Goal: Task Accomplishment & Management: Use online tool/utility

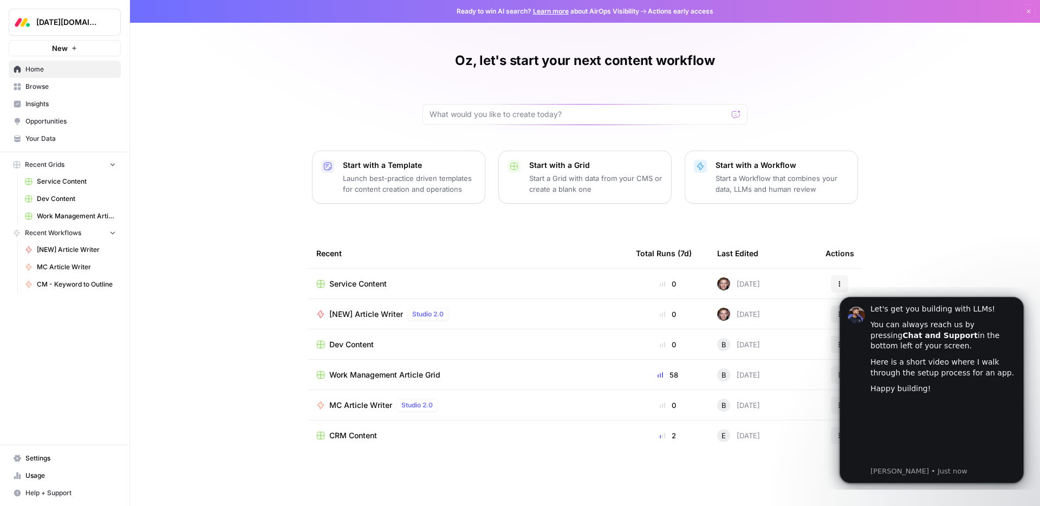
click at [57, 187] on link "Service Content" at bounding box center [70, 181] width 101 height 17
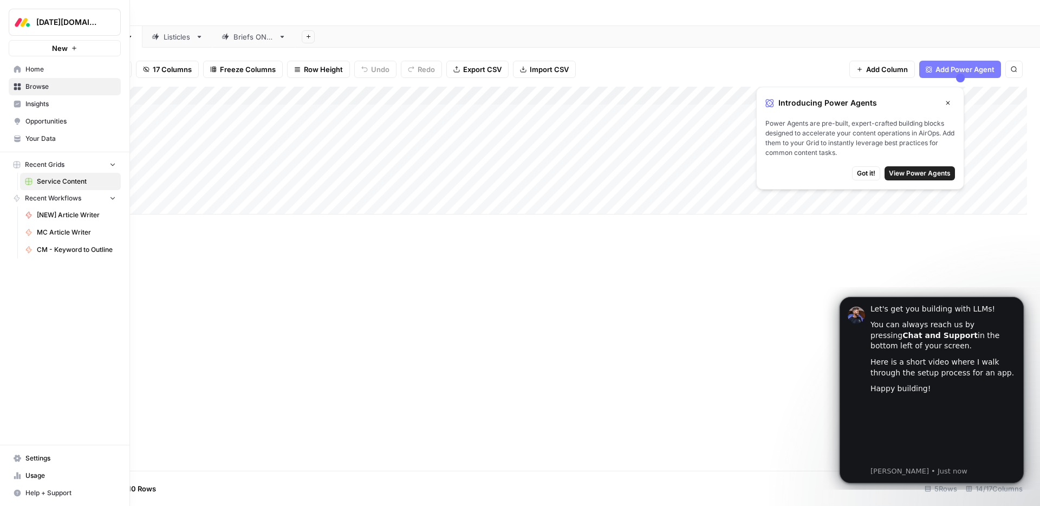
click at [130, 20] on icon "button" at bounding box center [132, 22] width 8 height 8
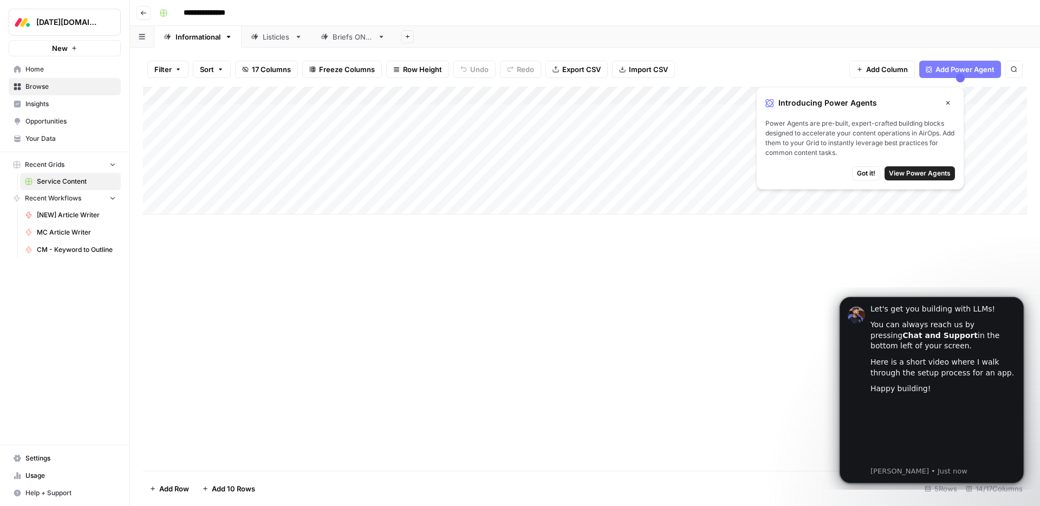
click at [72, 211] on span "[NEW] Article Writer" at bounding box center [76, 215] width 79 height 10
click at [148, 12] on button "Go back" at bounding box center [144, 13] width 14 height 14
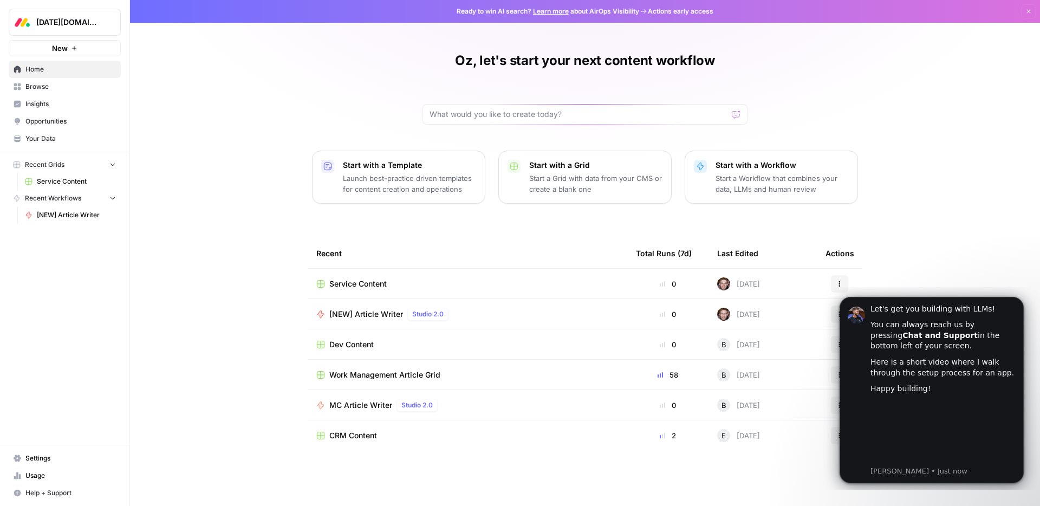
click at [425, 375] on span "Work Management Article Grid" at bounding box center [384, 375] width 111 height 11
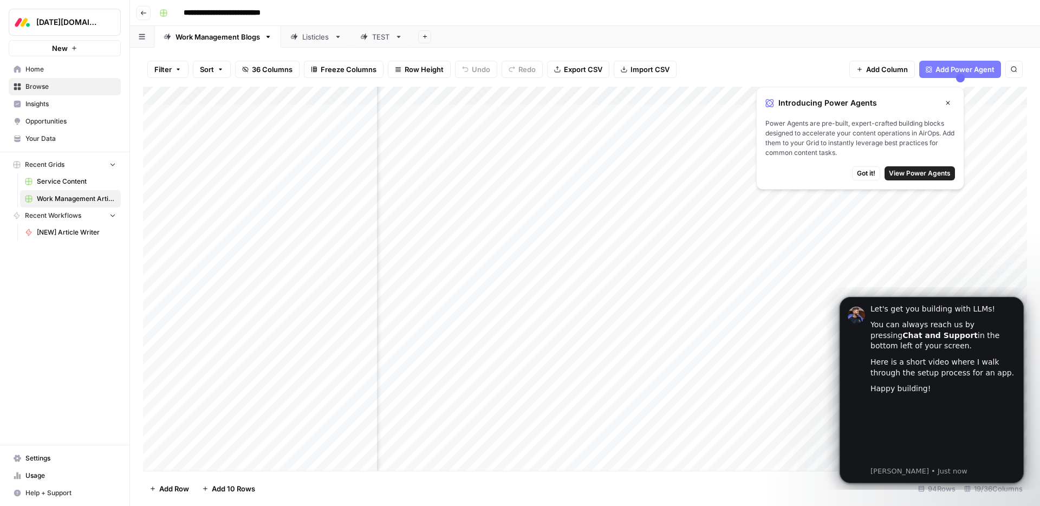
scroll to position [0, 651]
click at [1020, 300] on icon "Dismiss notification" at bounding box center [1021, 300] width 6 height 6
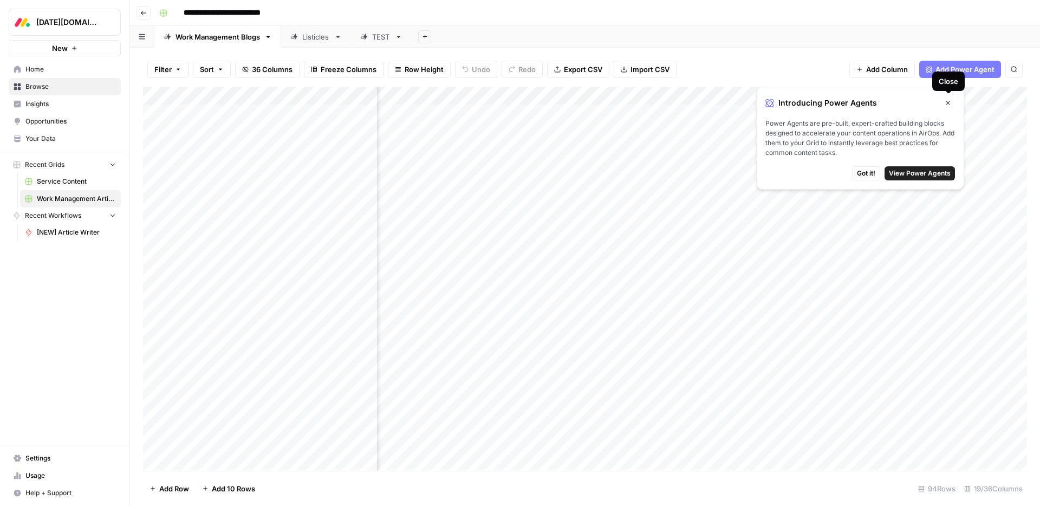
click at [951, 100] on icon "button" at bounding box center [948, 103] width 7 height 7
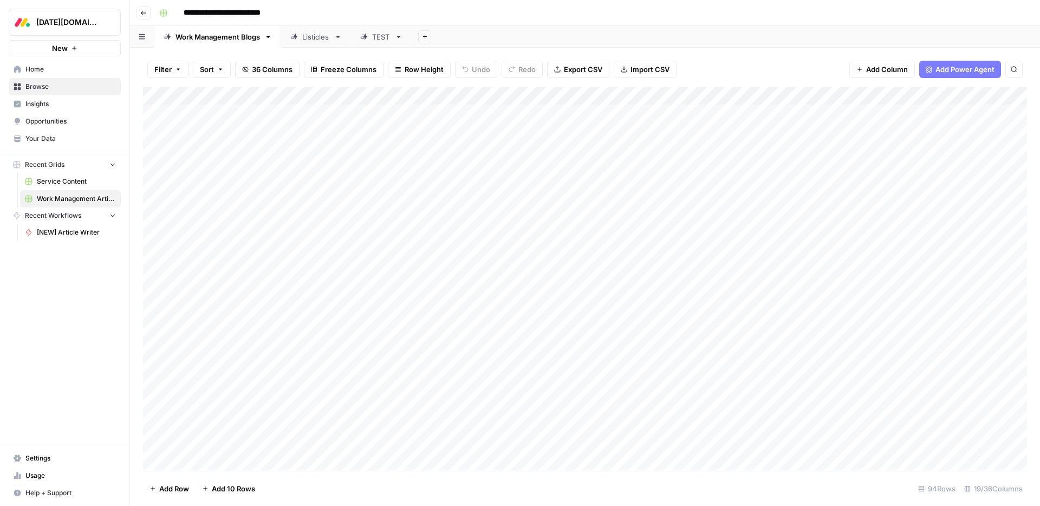
scroll to position [0, 0]
click at [61, 178] on span "Service Content" at bounding box center [76, 182] width 79 height 10
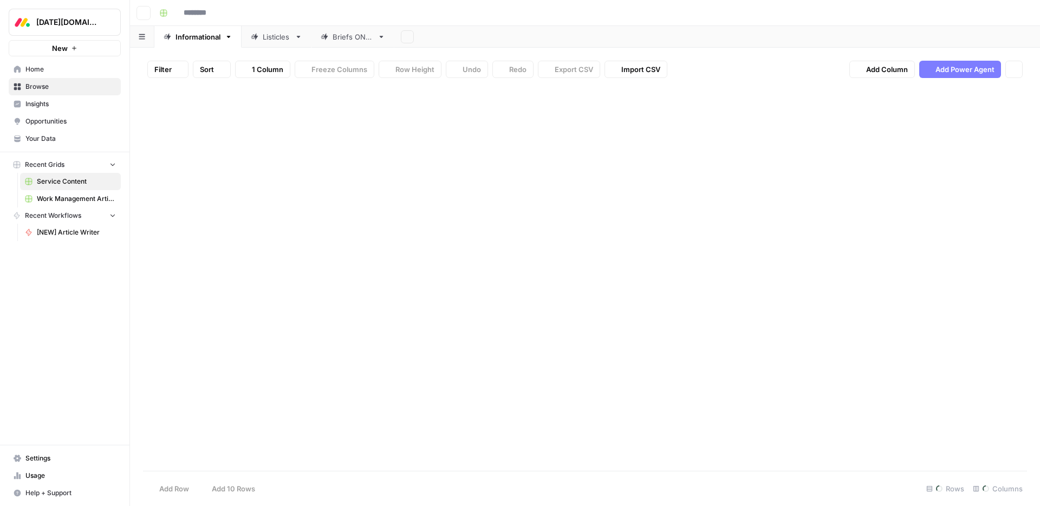
type input "**********"
click at [507, 115] on div "Add Column" at bounding box center [585, 151] width 884 height 128
click at [592, 113] on div "Add Column" at bounding box center [585, 151] width 884 height 128
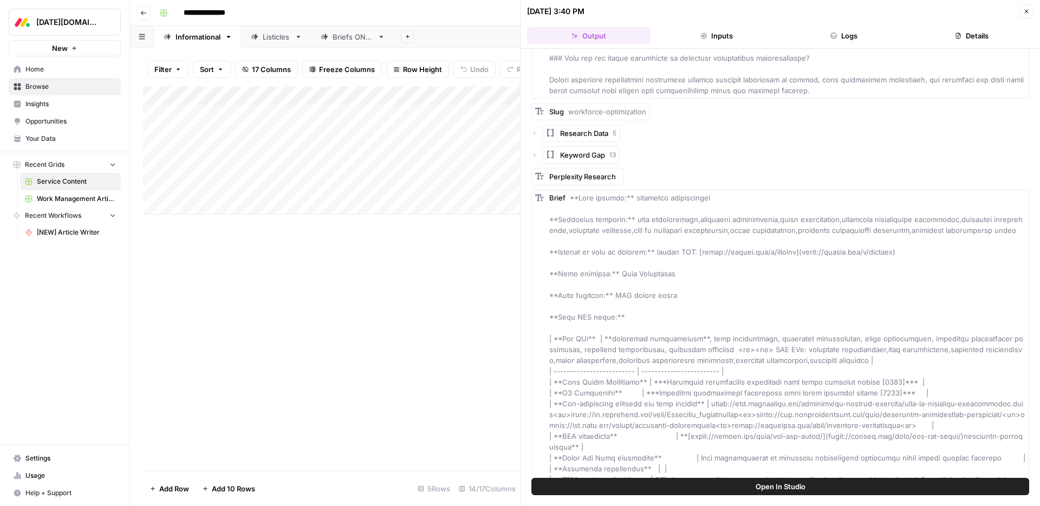
scroll to position [6706, 0]
click at [1031, 18] on button "Close" at bounding box center [1027, 11] width 14 height 14
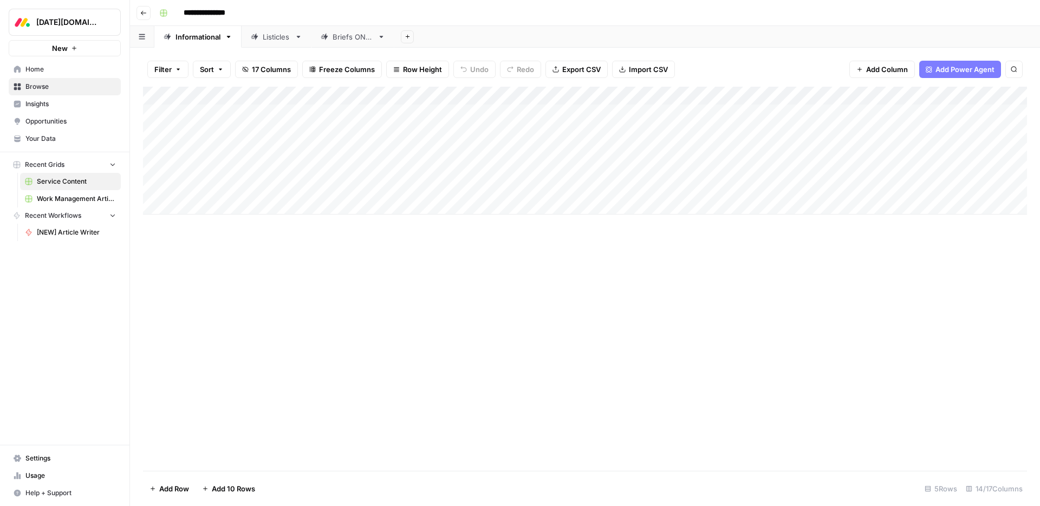
click at [366, 318] on div "Add Column" at bounding box center [585, 279] width 884 height 384
click at [49, 231] on span "[NEW] Article Writer" at bounding box center [76, 233] width 79 height 10
click at [745, 94] on div "Add Column" at bounding box center [585, 151] width 884 height 128
click at [890, 369] on div "Add Column" at bounding box center [585, 279] width 884 height 384
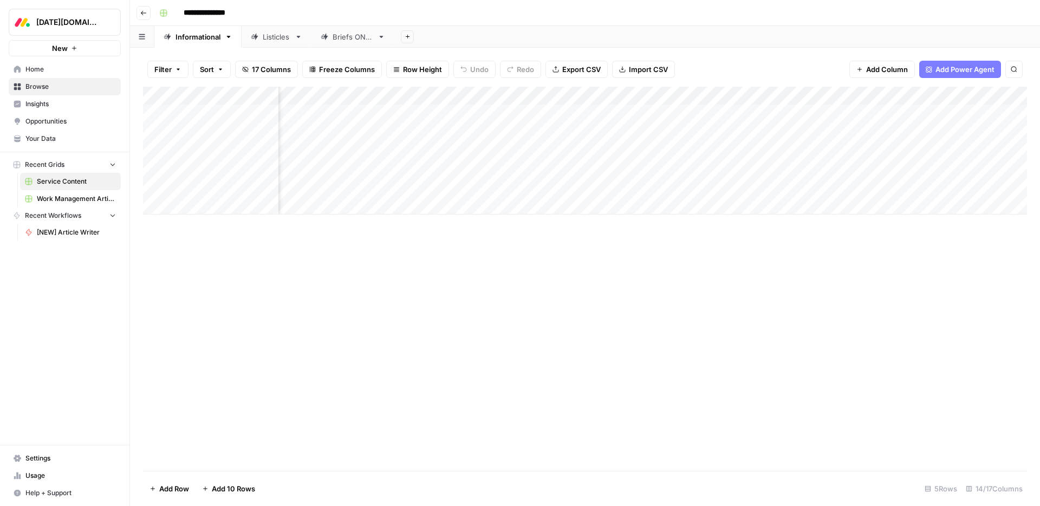
click at [828, 95] on div "Add Column" at bounding box center [585, 151] width 884 height 128
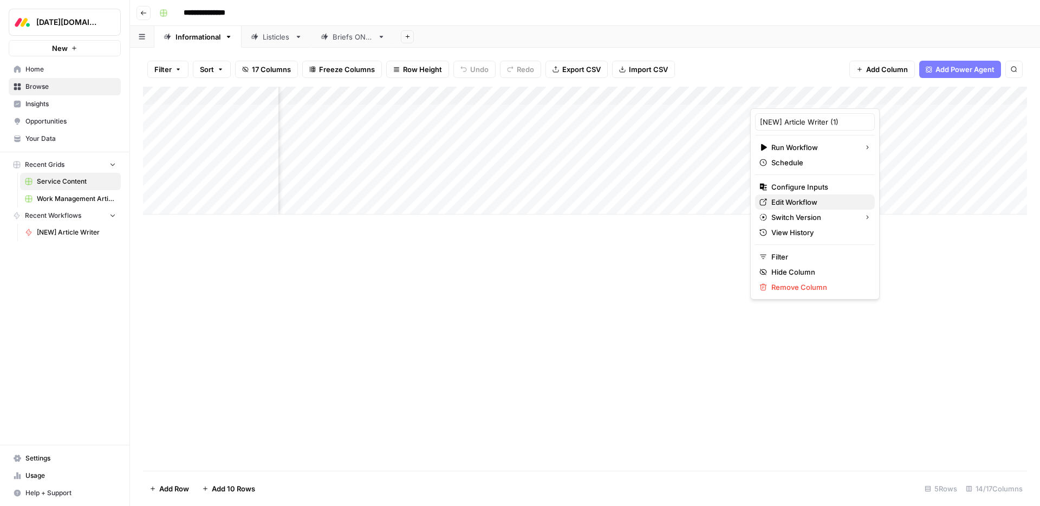
click at [810, 203] on span "Edit Workflow" at bounding box center [819, 202] width 95 height 11
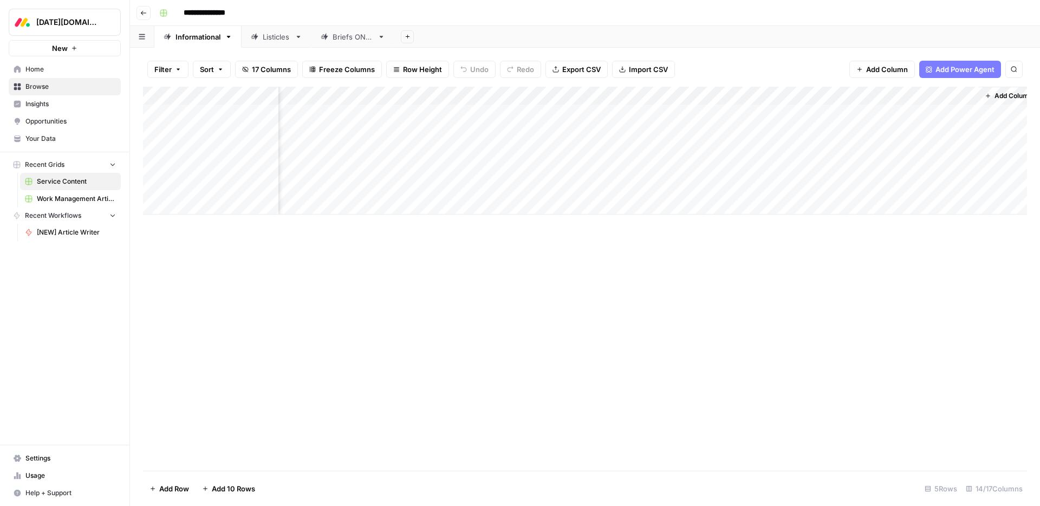
scroll to position [0, 610]
click at [567, 302] on div "Add Column" at bounding box center [585, 279] width 884 height 384
click at [670, 96] on div "Add Column" at bounding box center [585, 151] width 884 height 128
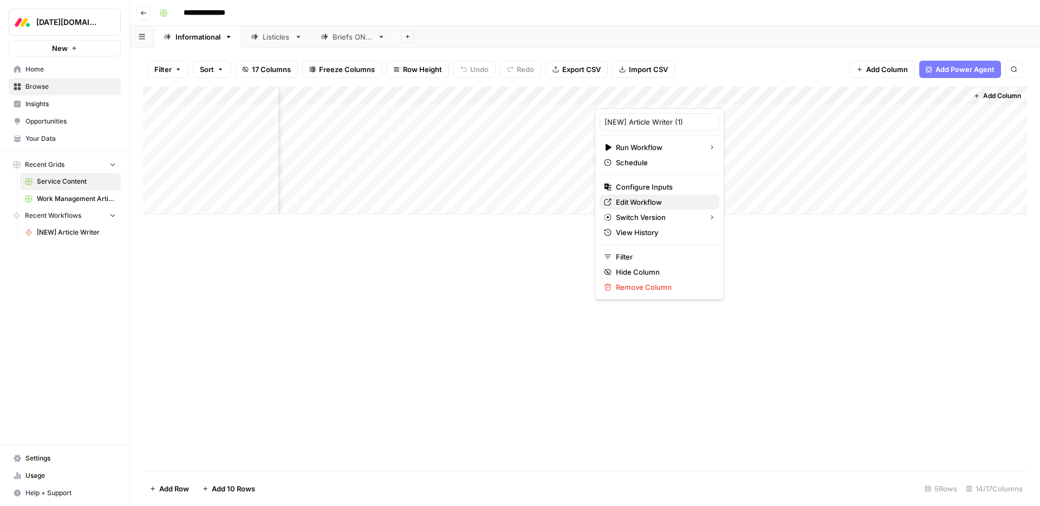
click at [667, 201] on span "Edit Workflow" at bounding box center [663, 202] width 95 height 11
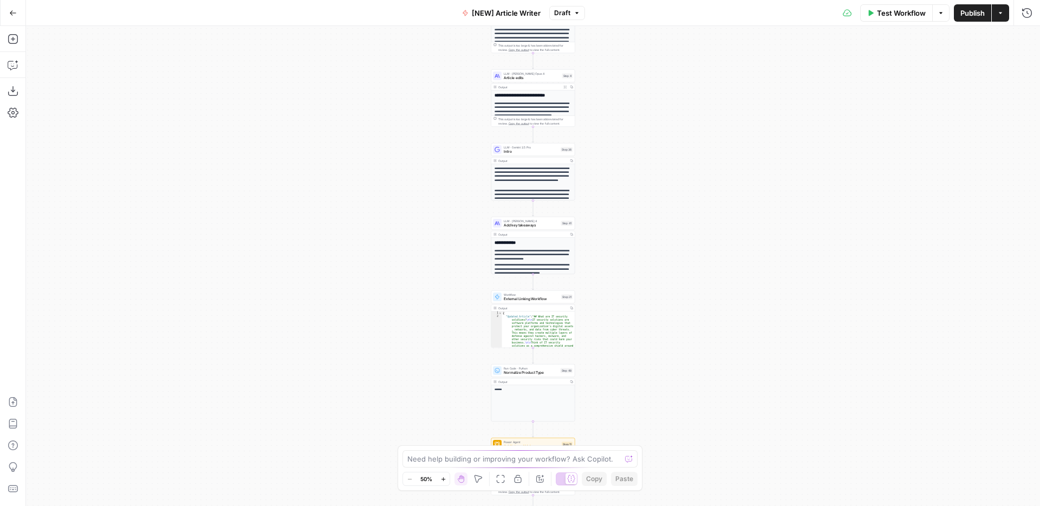
click at [462, 129] on div "Workflow Set Inputs Inputs Google Search Google Search Step 2 Output Expand Out…" at bounding box center [533, 266] width 1014 height 480
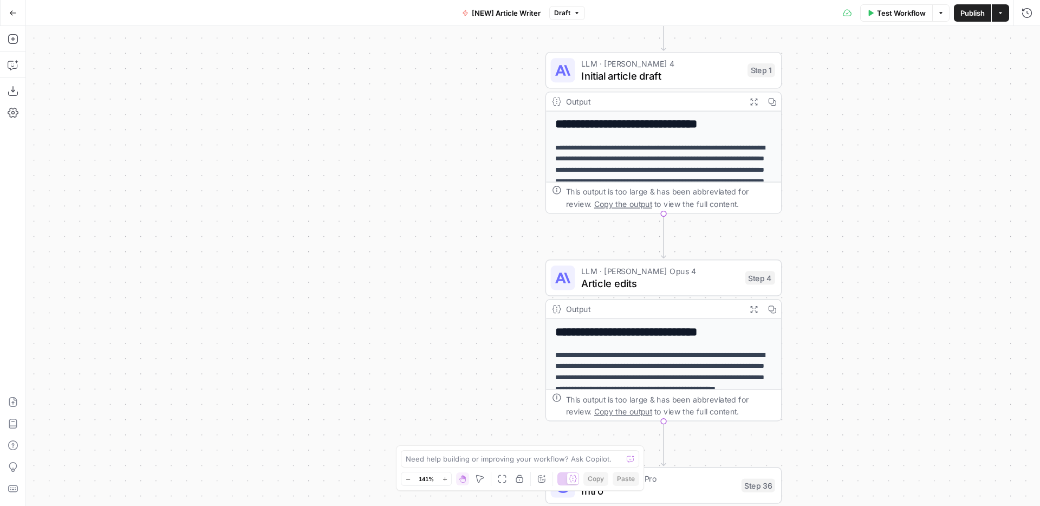
click at [660, 73] on span "Initial article draft" at bounding box center [661, 75] width 160 height 15
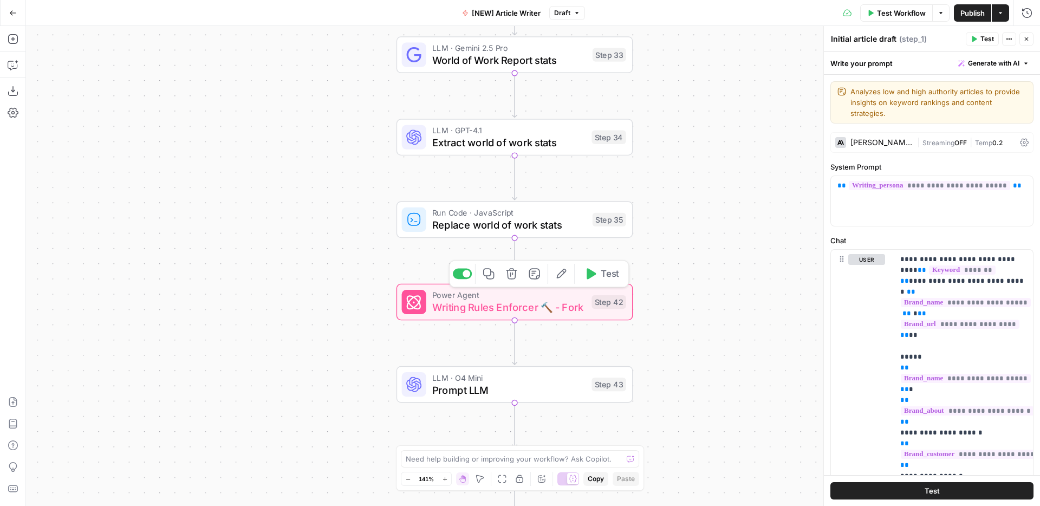
click at [451, 319] on div "Power Agent Writing Rules Enforcer 🔨 - Fork Step 42 Copy step Delete step Add N…" at bounding box center [515, 302] width 237 height 37
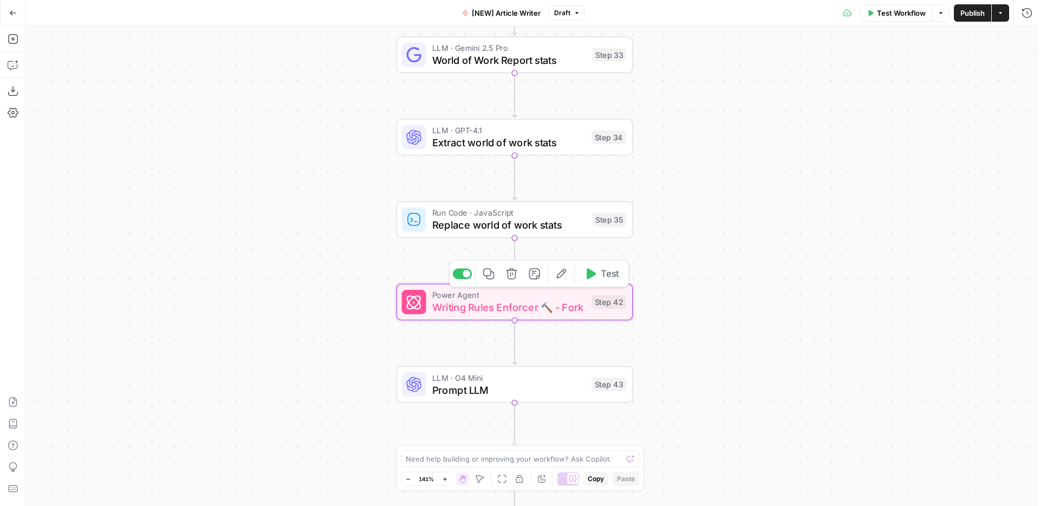
type textarea "Writing Rules Enforcer 🔨 - Fork"
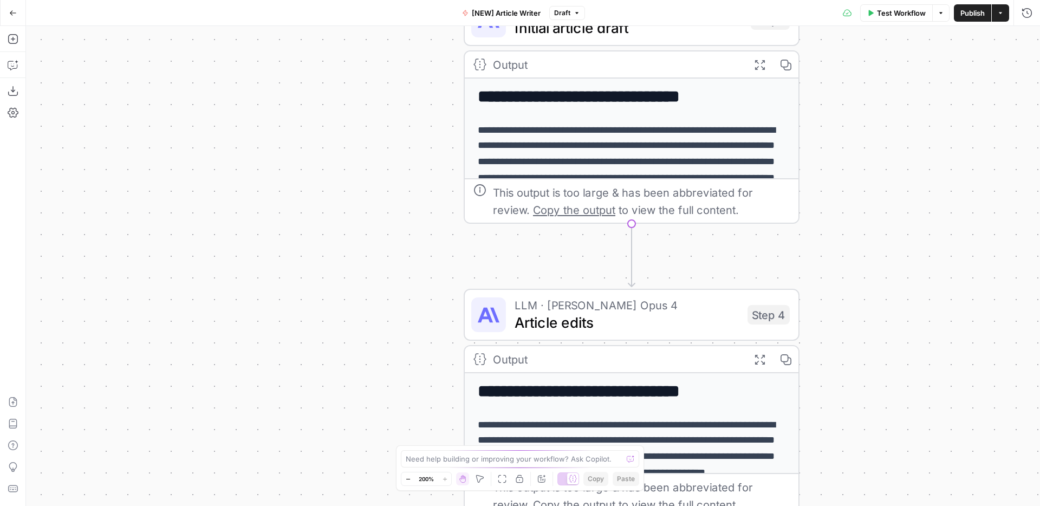
drag, startPoint x: 261, startPoint y: 111, endPoint x: 257, endPoint y: 506, distance: 394.5
click at [260, 506] on div "Workflow Set Inputs Inputs Google Search Google Search Step 2 Output Expand Out…" at bounding box center [533, 266] width 1014 height 480
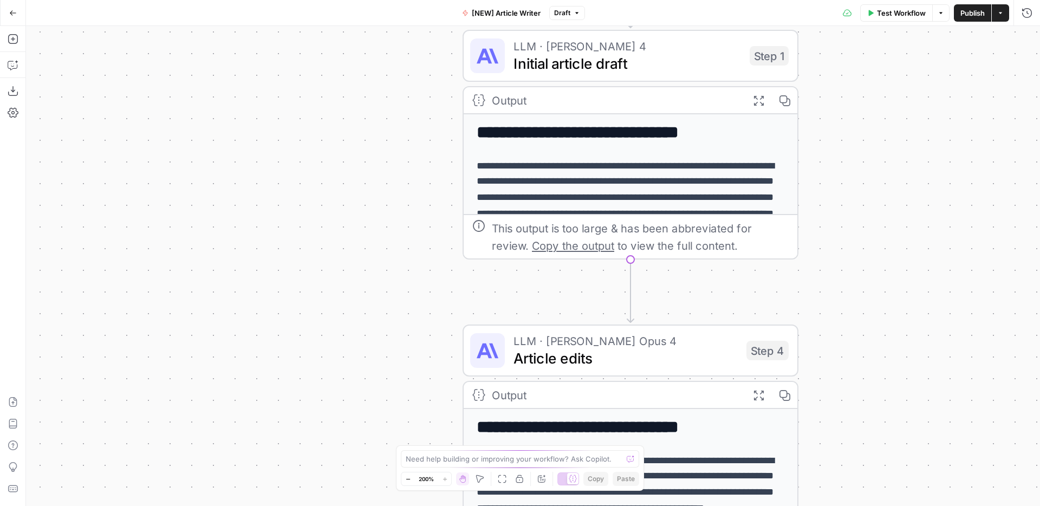
drag, startPoint x: 314, startPoint y: 150, endPoint x: 290, endPoint y: 506, distance: 356.9
click at [290, 506] on div "Workflow Set Inputs Inputs Google Search Google Search Step 2 Output Expand Out…" at bounding box center [533, 266] width 1014 height 480
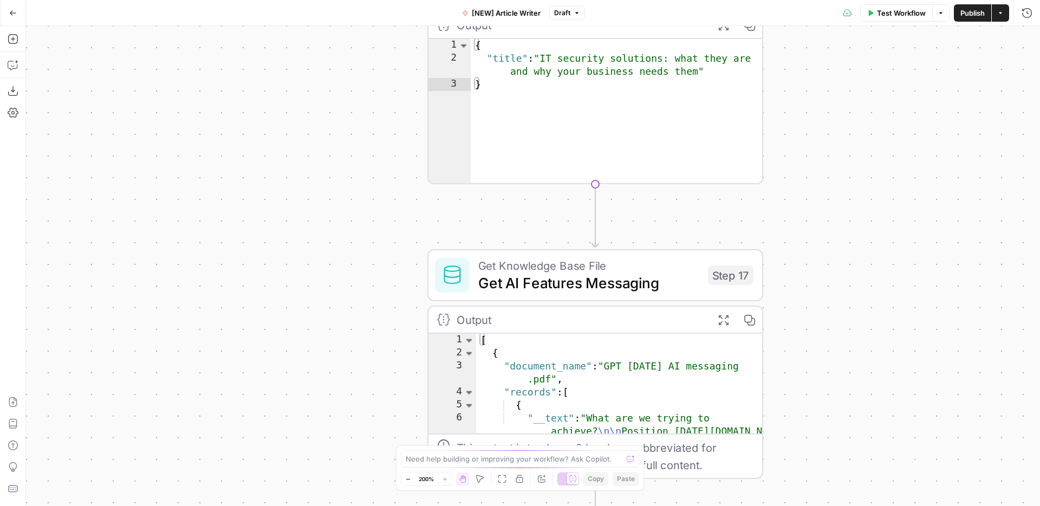
drag, startPoint x: 312, startPoint y: 321, endPoint x: 299, endPoint y: 506, distance: 185.2
click at [299, 506] on div "Workflow Set Inputs Inputs Google Search Google Search Step 2 Output Expand Out…" at bounding box center [533, 266] width 1014 height 480
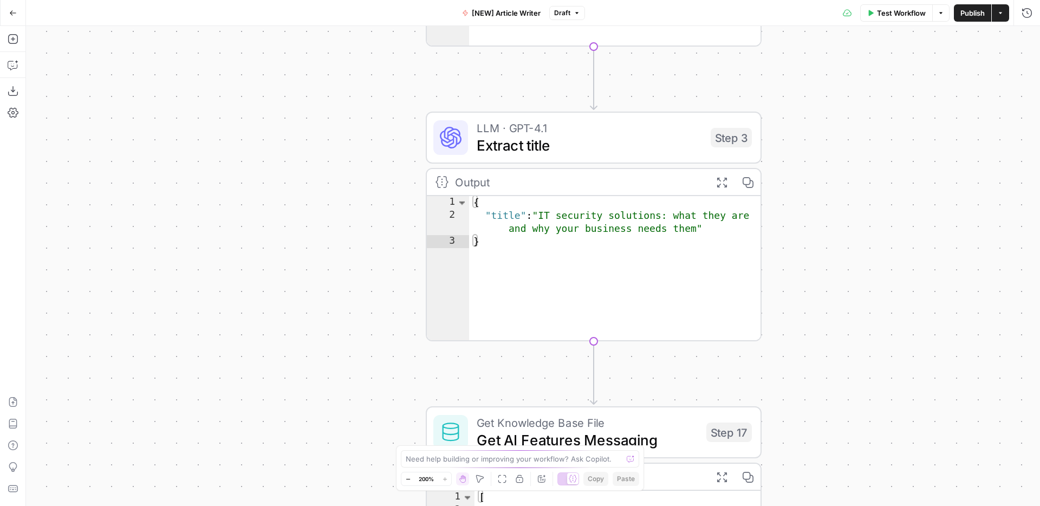
drag, startPoint x: 334, startPoint y: 176, endPoint x: 303, endPoint y: 506, distance: 331.4
click at [303, 506] on div "Workflow Set Inputs Inputs Google Search Google Search Step 2 Output Expand Out…" at bounding box center [533, 266] width 1014 height 480
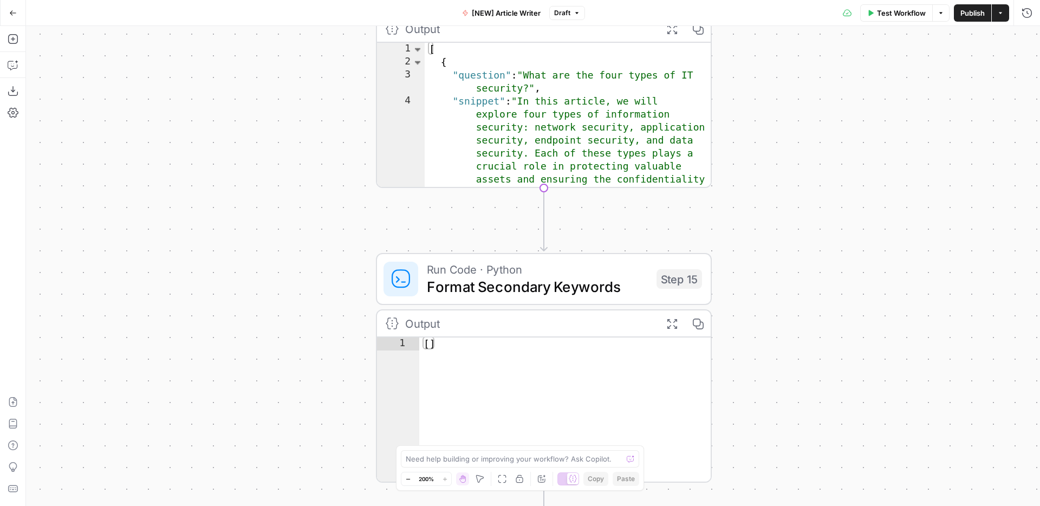
drag, startPoint x: 341, startPoint y: 168, endPoint x: 317, endPoint y: 432, distance: 265.6
click at [317, 432] on div "Workflow Set Inputs Inputs Google Search Google Search Step 2 Output Expand Out…" at bounding box center [533, 266] width 1014 height 480
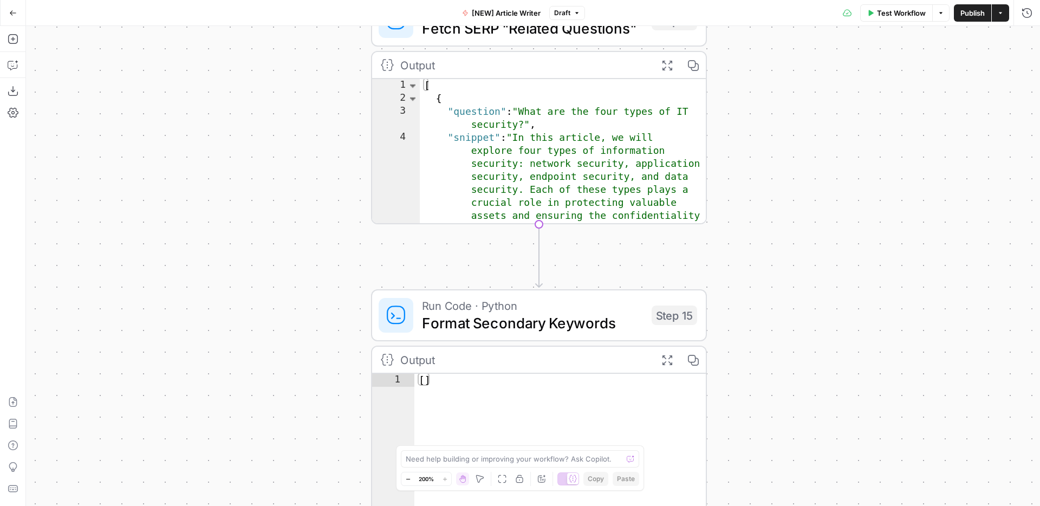
drag, startPoint x: 337, startPoint y: 204, endPoint x: 292, endPoint y: 506, distance: 305.2
click at [292, 506] on div "Workflow Set Inputs Inputs Google Search Google Search Step 2 Output Expand Out…" at bounding box center [533, 266] width 1014 height 480
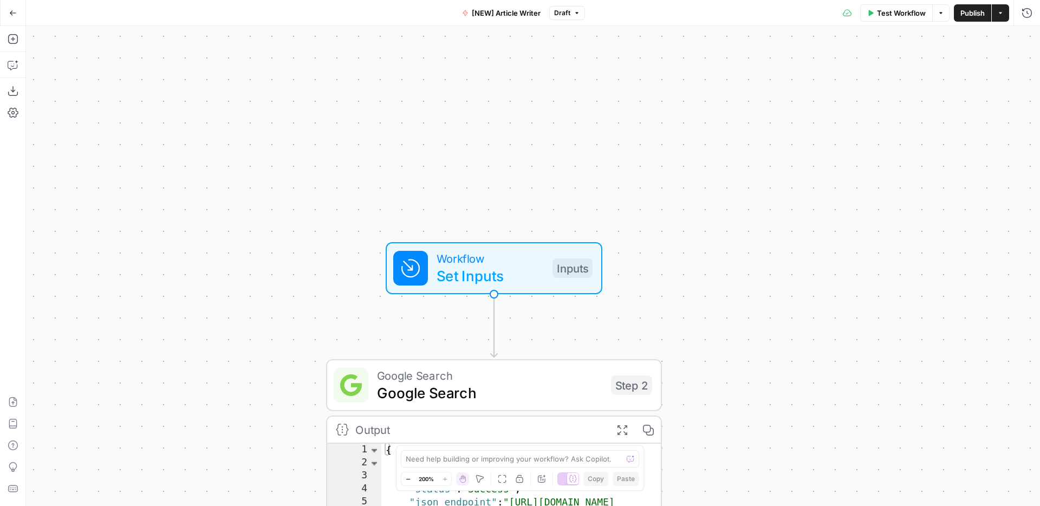
drag, startPoint x: 284, startPoint y: 149, endPoint x: 283, endPoint y: 506, distance: 356.6
click at [283, 506] on div "Workflow Set Inputs Inputs Google Search Google Search Step 2 Output Expand Out…" at bounding box center [533, 266] width 1014 height 480
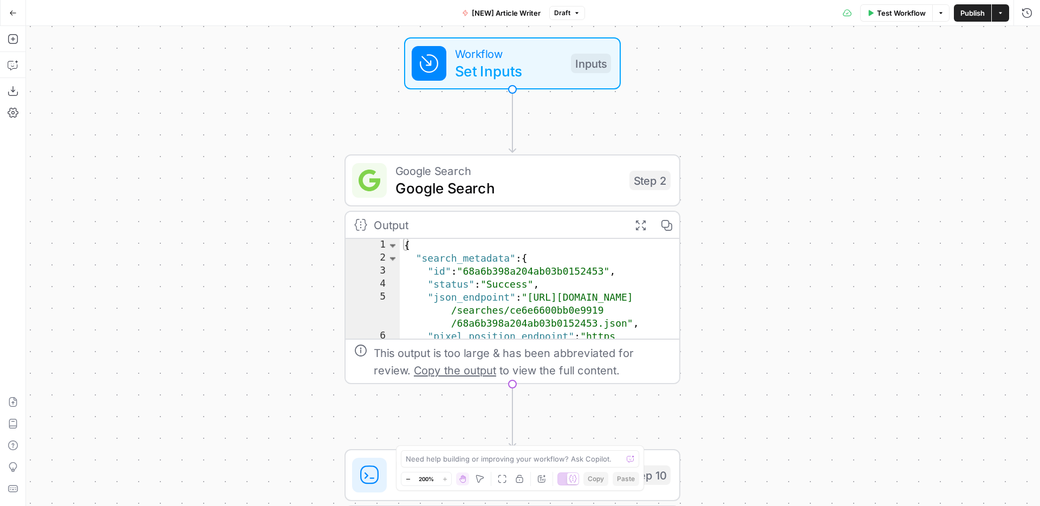
drag, startPoint x: 256, startPoint y: 364, endPoint x: 281, endPoint y: 113, distance: 252.2
click at [281, 113] on div "Workflow Set Inputs Inputs Google Search Google Search Step 2 Output Expand Out…" at bounding box center [533, 266] width 1014 height 480
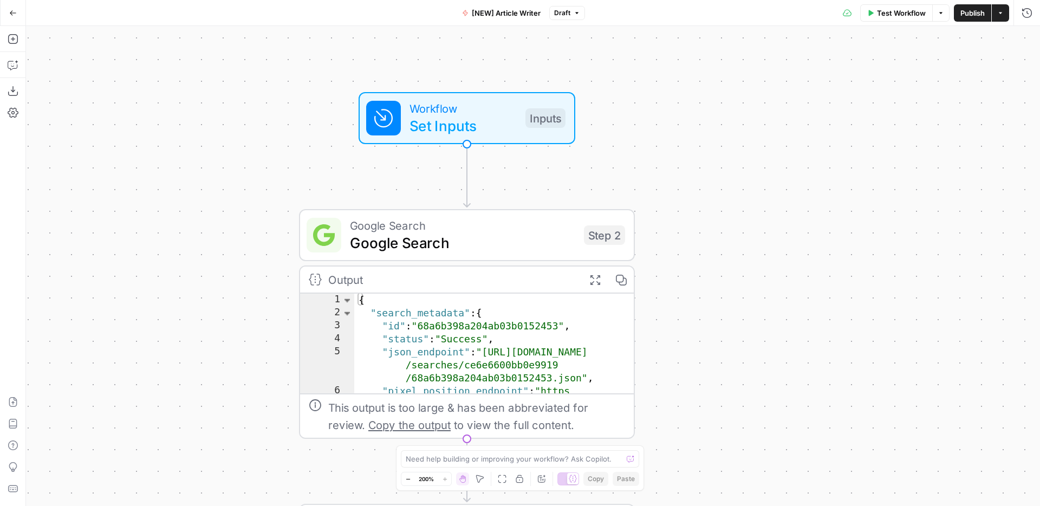
drag, startPoint x: 305, startPoint y: 144, endPoint x: 272, endPoint y: 217, distance: 80.3
click at [272, 217] on div "Workflow Set Inputs Inputs Google Search Google Search Step 2 Output Expand Out…" at bounding box center [533, 266] width 1014 height 480
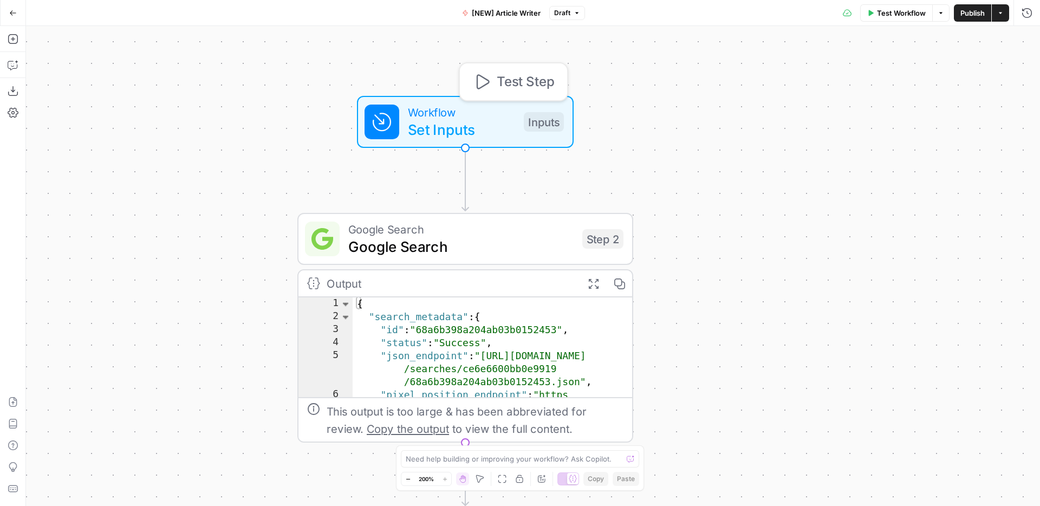
click at [462, 117] on span "Workflow" at bounding box center [461, 112] width 107 height 17
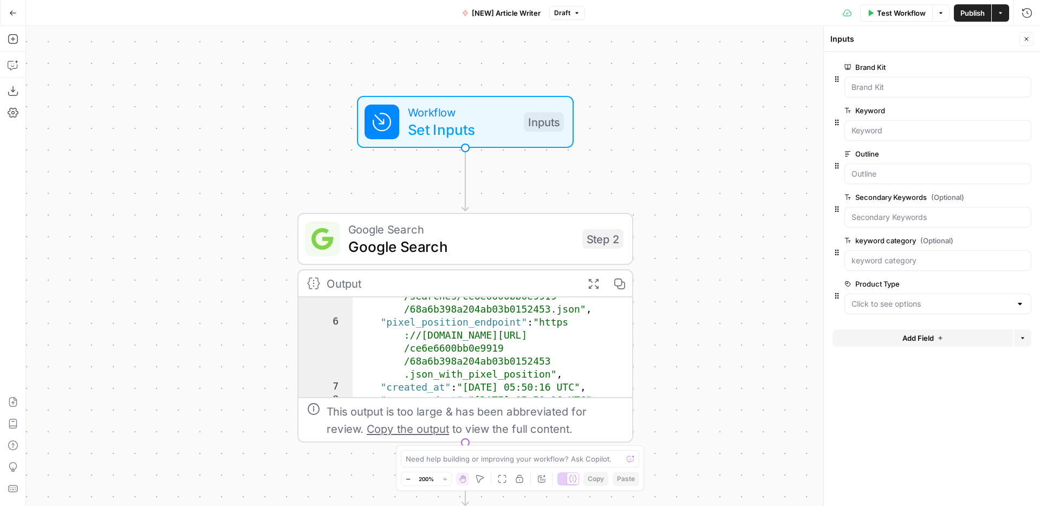
scroll to position [37, 0]
click at [1023, 41] on button "Close" at bounding box center [1027, 39] width 14 height 14
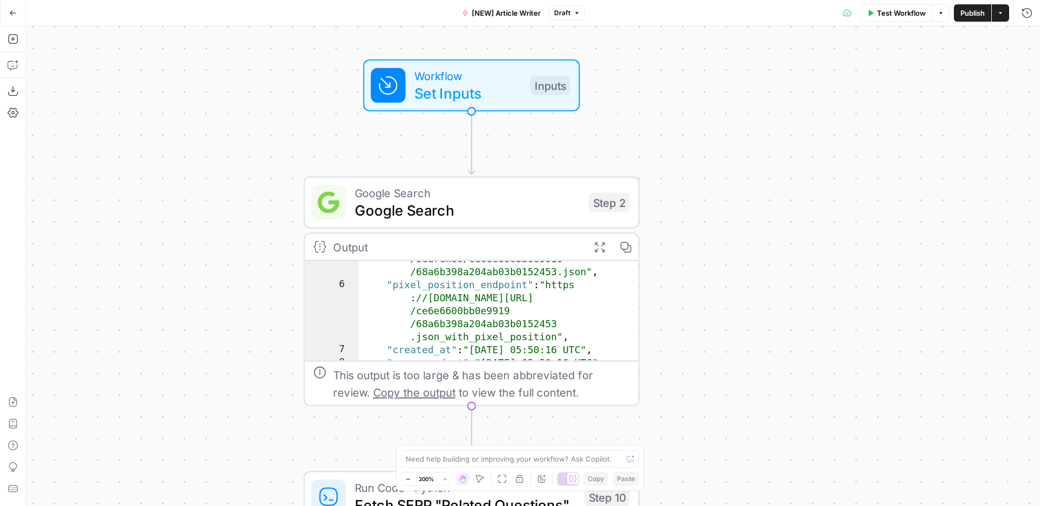
click at [739, 242] on div "Workflow Set Inputs Inputs Google Search Google Search Step 2 Output Expand Out…" at bounding box center [533, 266] width 1014 height 480
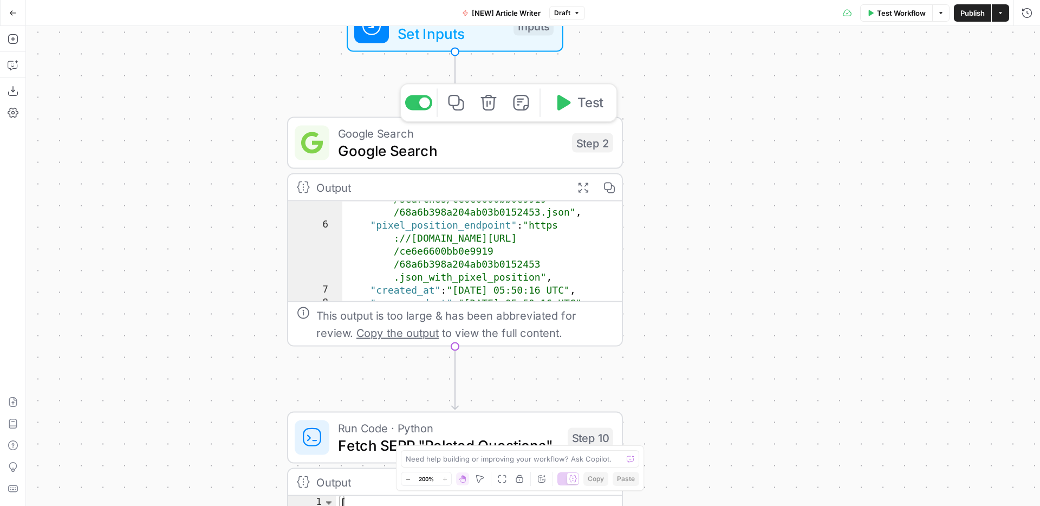
click at [439, 151] on span "Google Search" at bounding box center [450, 151] width 225 height 22
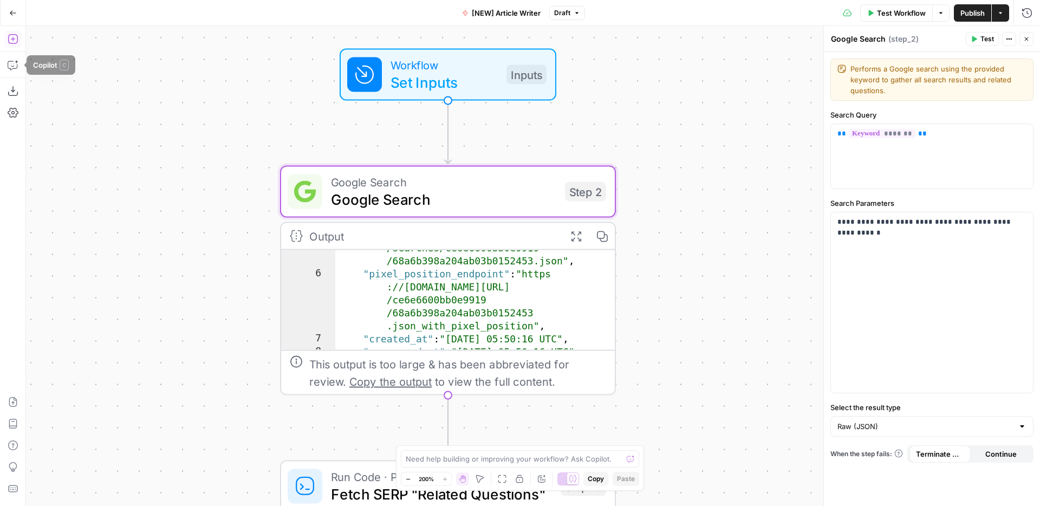
click at [12, 42] on icon "button" at bounding box center [13, 39] width 11 height 11
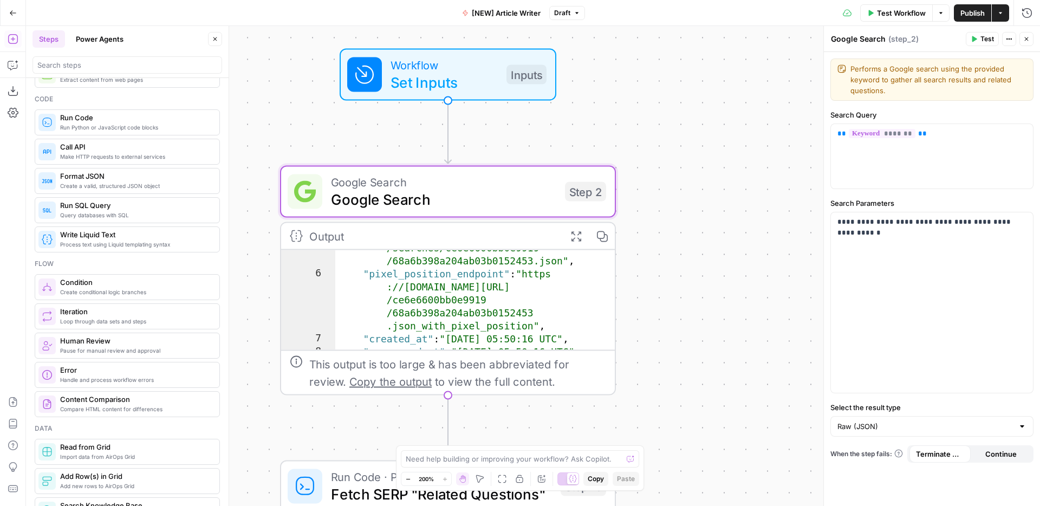
scroll to position [0, 0]
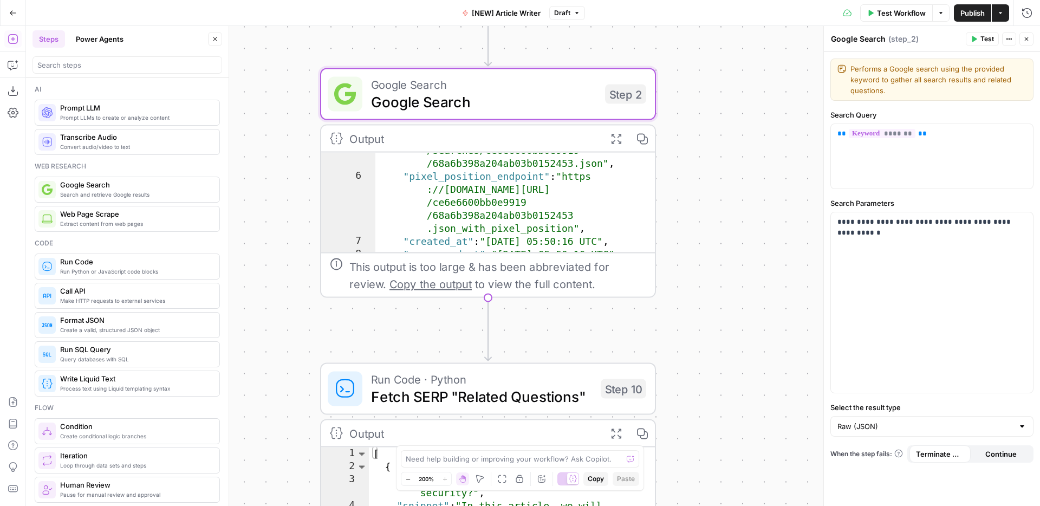
drag, startPoint x: 676, startPoint y: 296, endPoint x: 716, endPoint y: 200, distance: 104.3
click at [716, 200] on div "Workflow Set Inputs Inputs Google Search Google Search Step 2 Output Expand Out…" at bounding box center [533, 266] width 1014 height 480
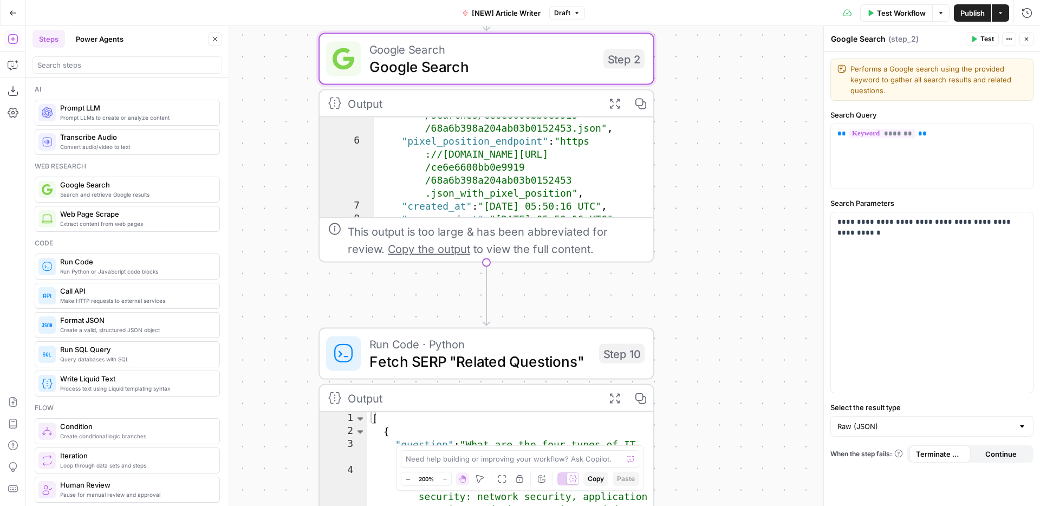
drag, startPoint x: 710, startPoint y: 145, endPoint x: 709, endPoint y: 121, distance: 24.4
click at [710, 119] on div "Workflow Set Inputs Inputs Google Search Google Search Step 2 Output Expand Out…" at bounding box center [533, 266] width 1014 height 480
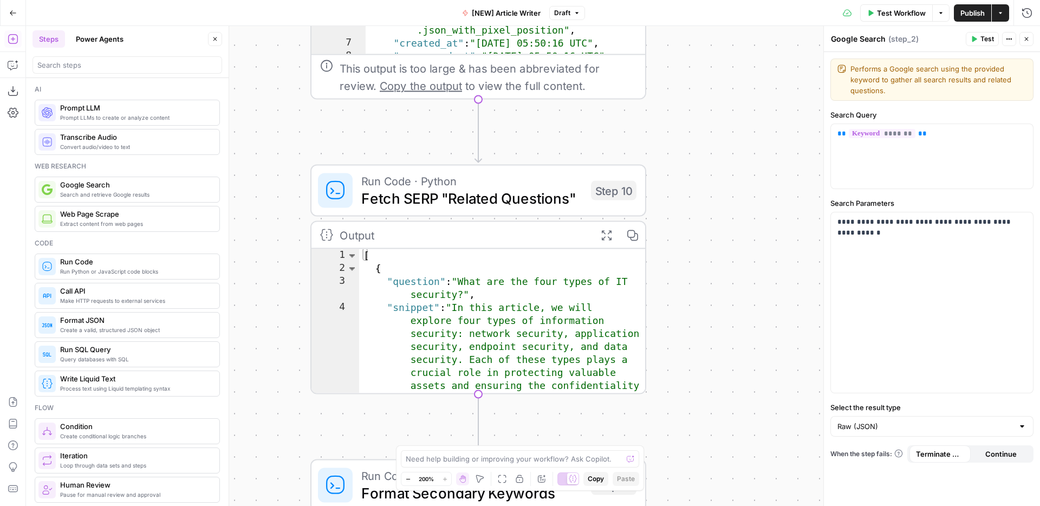
drag, startPoint x: 719, startPoint y: 243, endPoint x: 711, endPoint y: 80, distance: 163.3
click at [711, 80] on div "Workflow Set Inputs Inputs Google Search Google Search Step 2 Output Expand Out…" at bounding box center [533, 266] width 1014 height 480
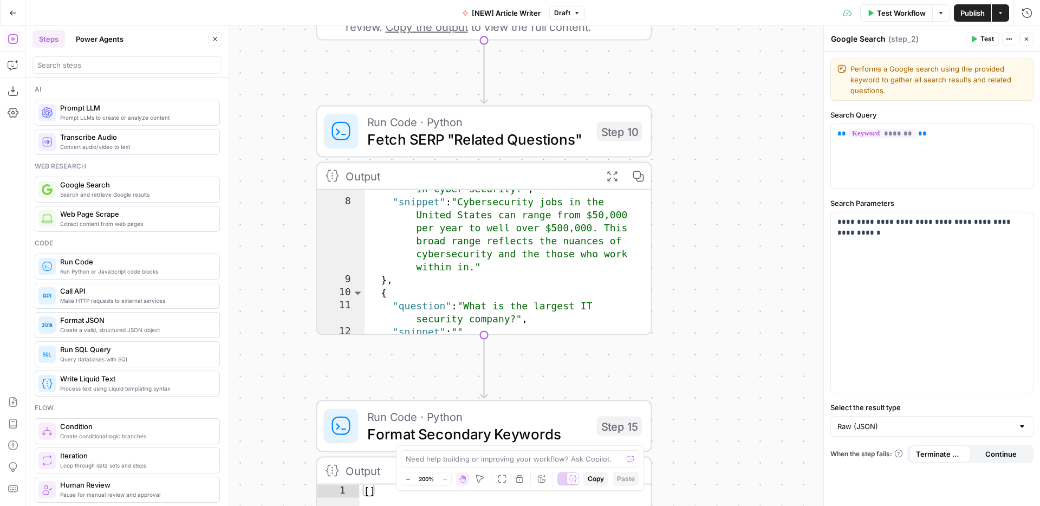
scroll to position [111, 0]
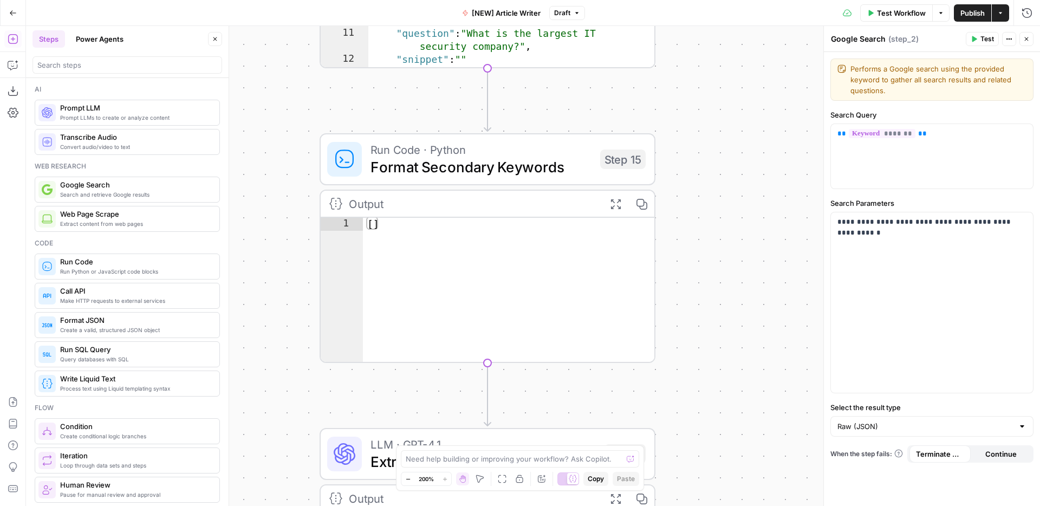
drag, startPoint x: 695, startPoint y: 293, endPoint x: 692, endPoint y: 113, distance: 179.4
click at [692, 116] on div "Workflow Set Inputs Inputs Google Search Google Search Step 2 Output Expand Out…" at bounding box center [533, 266] width 1014 height 480
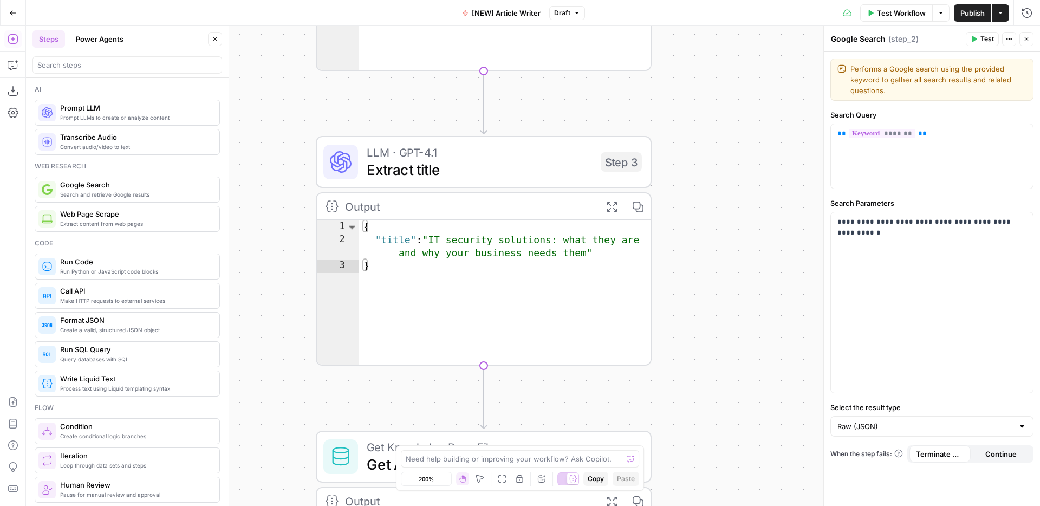
drag, startPoint x: 674, startPoint y: 260, endPoint x: 670, endPoint y: 12, distance: 247.7
click at [670, 12] on div "Go Back [NEW] Article Writer Draft Test Workflow Options Publish Actions Run Hi…" at bounding box center [520, 253] width 1040 height 506
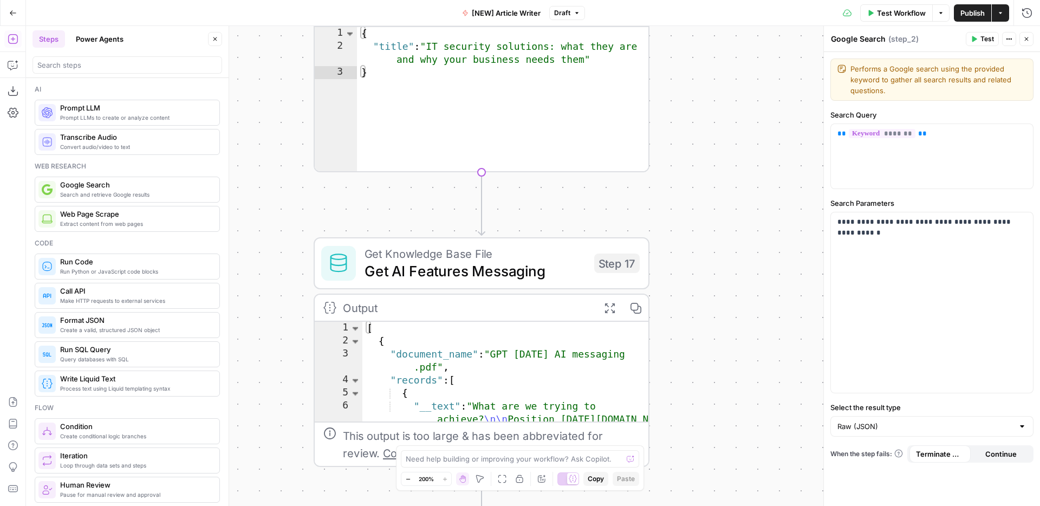
drag, startPoint x: 698, startPoint y: 353, endPoint x: 696, endPoint y: 150, distance: 203.2
click at [696, 150] on div "Workflow Set Inputs Inputs Google Search Google Search Step 2 Output Expand Out…" at bounding box center [533, 266] width 1014 height 480
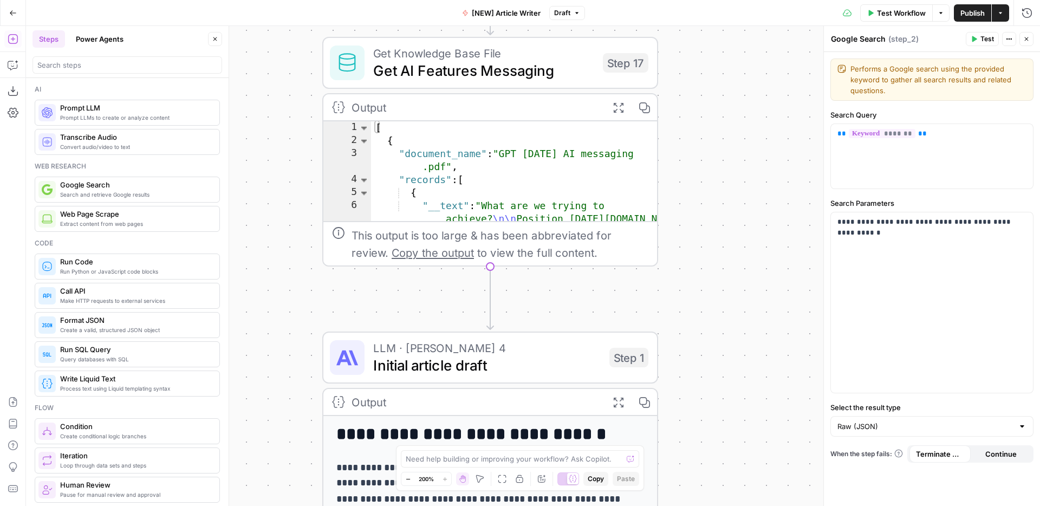
drag, startPoint x: 715, startPoint y: 222, endPoint x: 723, endPoint y: 31, distance: 191.5
click at [723, 31] on div "Workflow Set Inputs Inputs Google Search Google Search Step 2 Output Expand Out…" at bounding box center [533, 266] width 1014 height 480
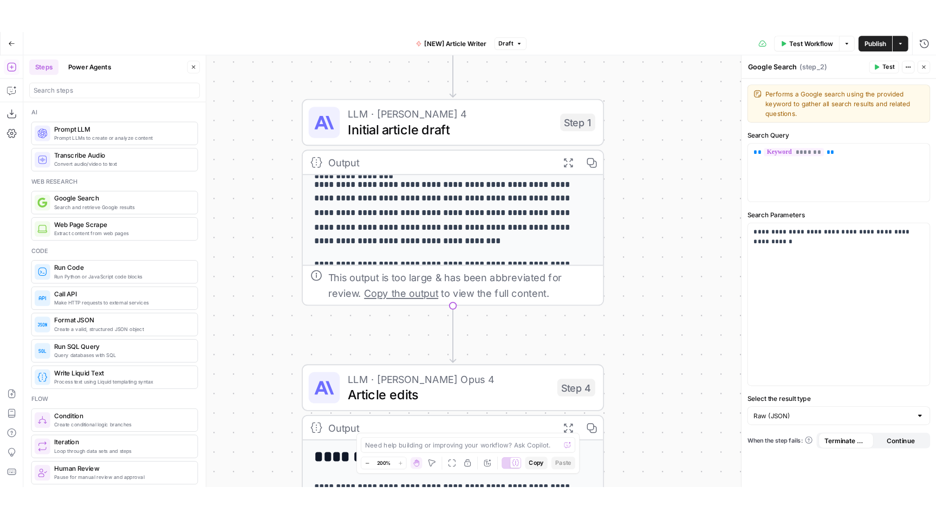
scroll to position [92, 0]
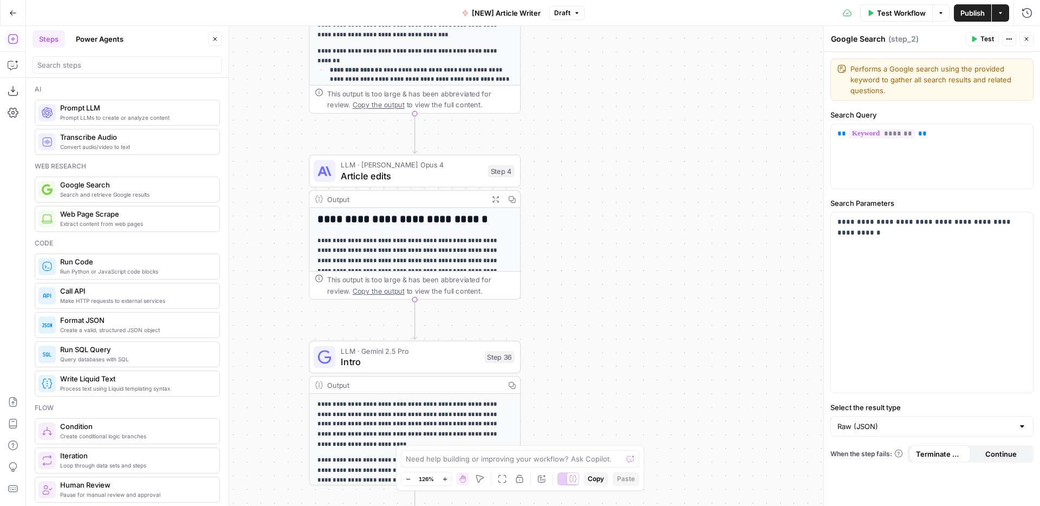
drag, startPoint x: 740, startPoint y: 327, endPoint x: 560, endPoint y: 130, distance: 266.6
click at [560, 130] on div "Workflow Set Inputs Inputs Google Search Google Search Step 2 Output Expand Out…" at bounding box center [533, 266] width 1014 height 480
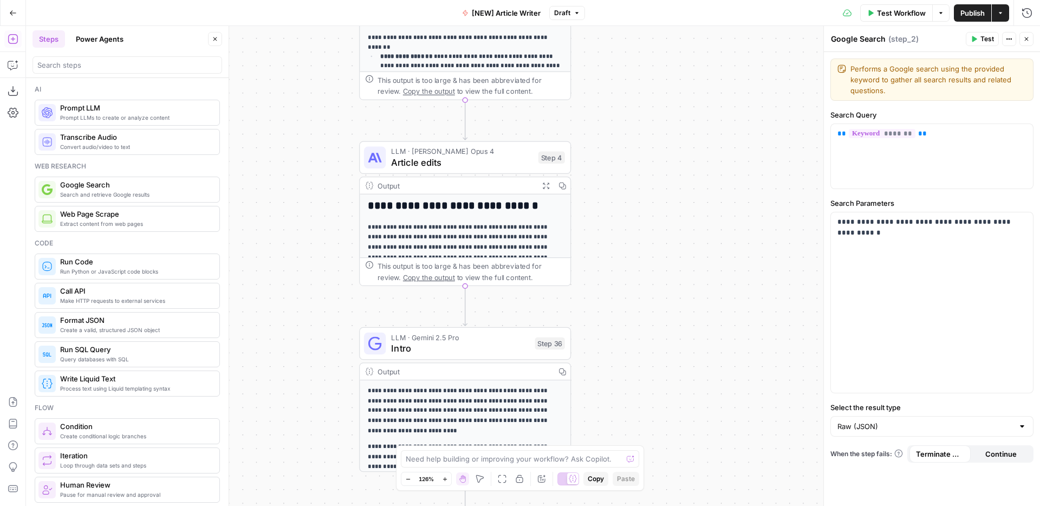
drag, startPoint x: 604, startPoint y: 224, endPoint x: 655, endPoint y: 209, distance: 53.5
click at [655, 210] on div "Workflow Set Inputs Inputs Google Search Google Search Step 2 Output Expand Out…" at bounding box center [533, 266] width 1014 height 480
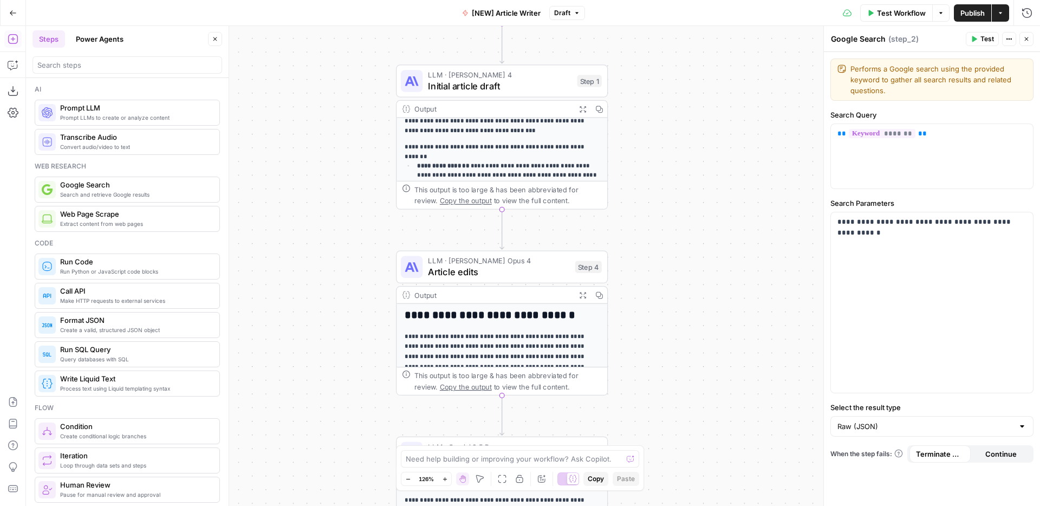
drag, startPoint x: 636, startPoint y: 225, endPoint x: 674, endPoint y: 338, distance: 118.8
click at [674, 338] on div "Workflow Set Inputs Inputs Google Search Google Search Step 2 Output Expand Out…" at bounding box center [533, 266] width 1014 height 480
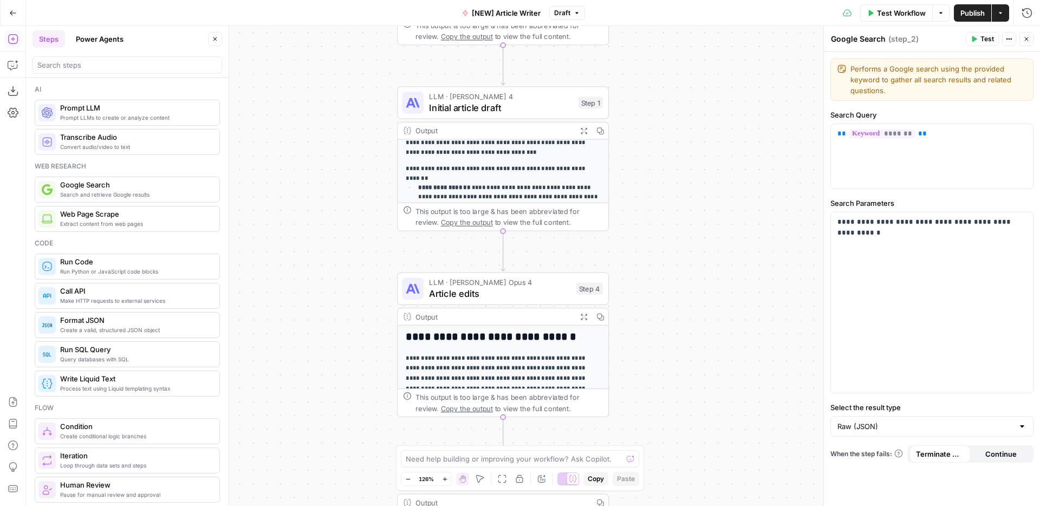
drag, startPoint x: 674, startPoint y: 338, endPoint x: 673, endPoint y: 397, distance: 59.1
click at [673, 397] on div "Workflow Set Inputs Inputs Google Search Google Search Step 2 Output Expand Out…" at bounding box center [533, 266] width 1014 height 480
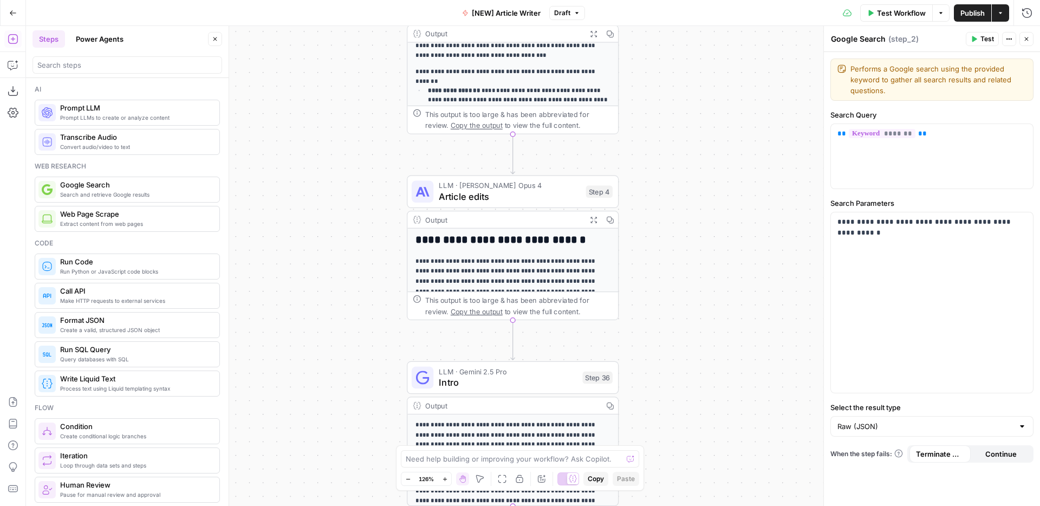
drag, startPoint x: 700, startPoint y: 263, endPoint x: 710, endPoint y: 126, distance: 138.0
click at [710, 126] on div "Workflow Set Inputs Inputs Google Search Google Search Step 2 Output Expand Out…" at bounding box center [533, 266] width 1014 height 480
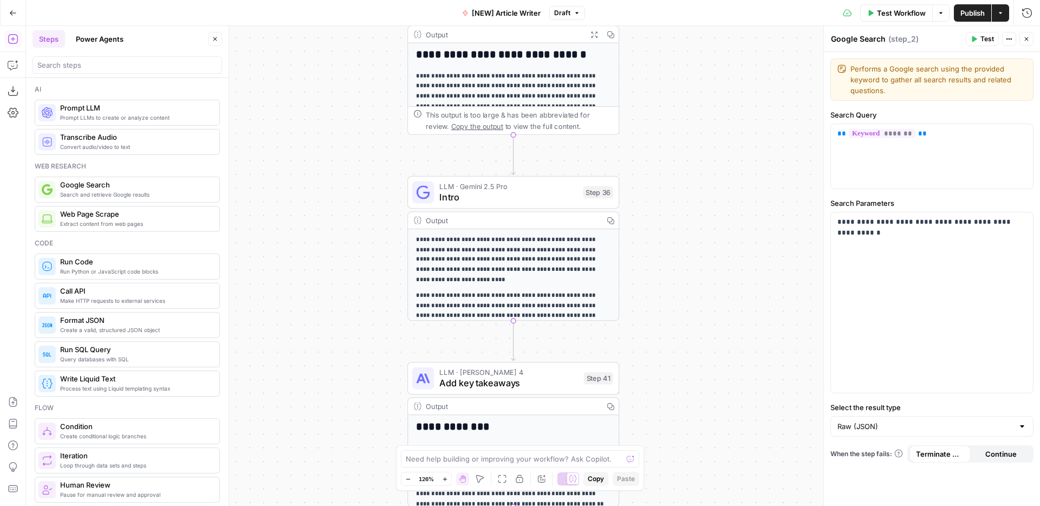
drag, startPoint x: 728, startPoint y: 293, endPoint x: 729, endPoint y: 102, distance: 190.2
click at [729, 102] on div "Workflow Set Inputs Inputs Google Search Google Search Step 2 Output Expand Out…" at bounding box center [533, 266] width 1014 height 480
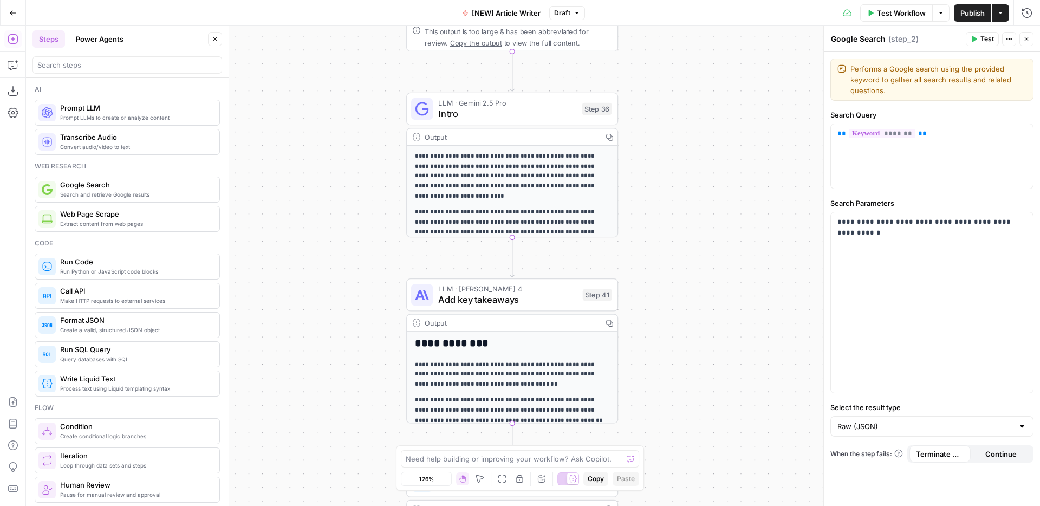
drag, startPoint x: 707, startPoint y: 266, endPoint x: 703, endPoint y: 186, distance: 79.7
click at [704, 188] on div "Workflow Set Inputs Inputs Google Search Google Search Step 2 Output Expand Out…" at bounding box center [533, 266] width 1014 height 480
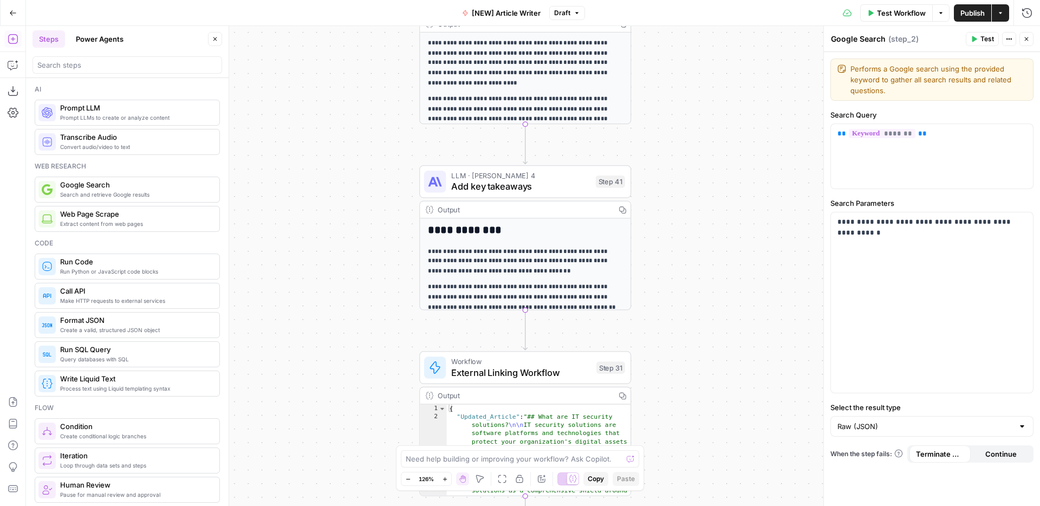
drag, startPoint x: 716, startPoint y: 270, endPoint x: 731, endPoint y: 157, distance: 114.2
click at [731, 157] on div "Workflow Set Inputs Inputs Google Search Google Search Step 2 Output Expand Out…" at bounding box center [533, 266] width 1014 height 480
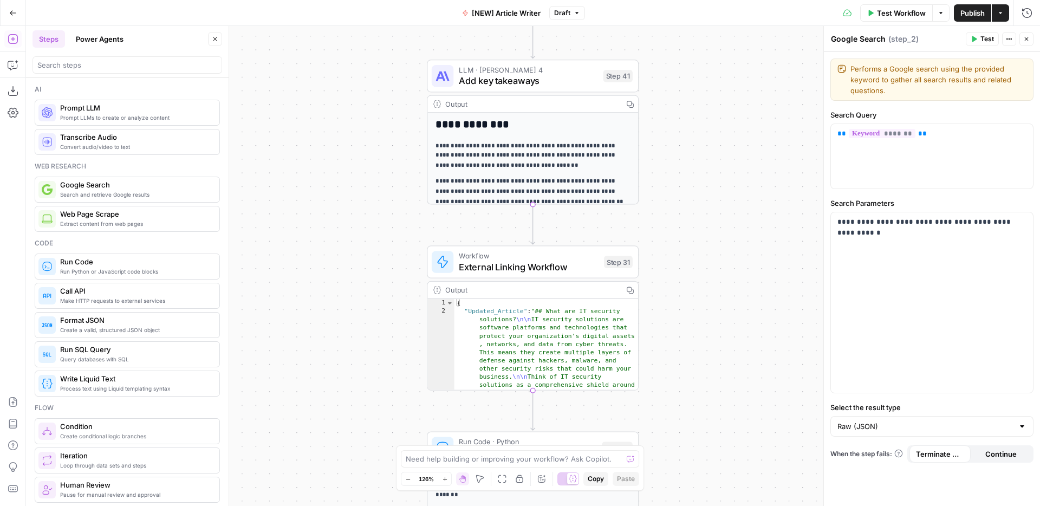
drag, startPoint x: 740, startPoint y: 204, endPoint x: 746, endPoint y: 100, distance: 103.7
click at [746, 100] on div "Workflow Set Inputs Inputs Google Search Google Search Step 2 Output Expand Out…" at bounding box center [533, 266] width 1014 height 480
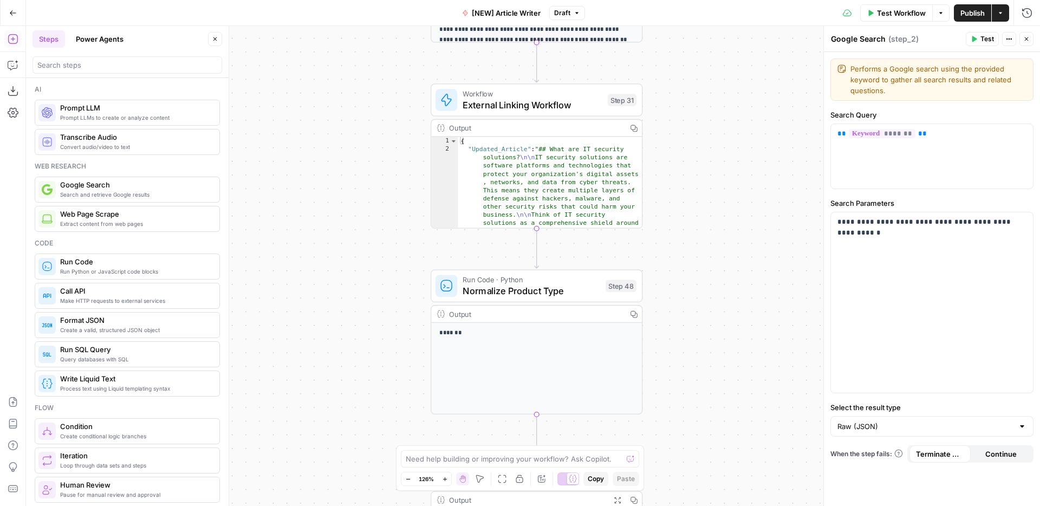
drag, startPoint x: 716, startPoint y: 264, endPoint x: 721, endPoint y: 101, distance: 163.2
click at [721, 101] on div "Workflow Set Inputs Inputs Google Search Google Search Step 2 Output Expand Out…" at bounding box center [533, 266] width 1014 height 480
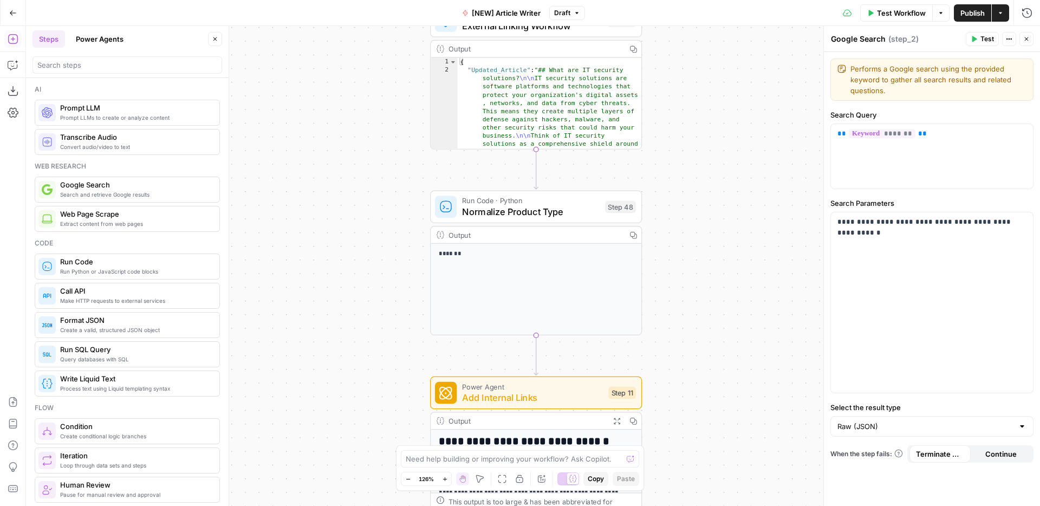
drag, startPoint x: 715, startPoint y: 195, endPoint x: 717, endPoint y: 90, distance: 104.6
click at [717, 90] on div "Workflow Set Inputs Inputs Google Search Google Search Step 2 Output Expand Out…" at bounding box center [533, 266] width 1014 height 480
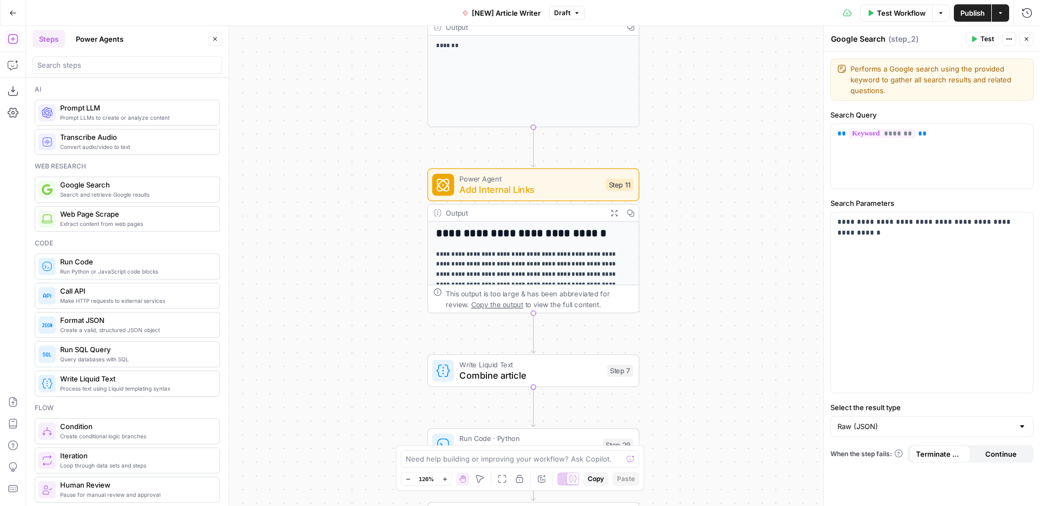
drag, startPoint x: 664, startPoint y: 355, endPoint x: 658, endPoint y: 166, distance: 188.7
click at [658, 166] on div "Workflow Set Inputs Inputs Google Search Google Search Step 2 Output Expand Out…" at bounding box center [533, 266] width 1014 height 480
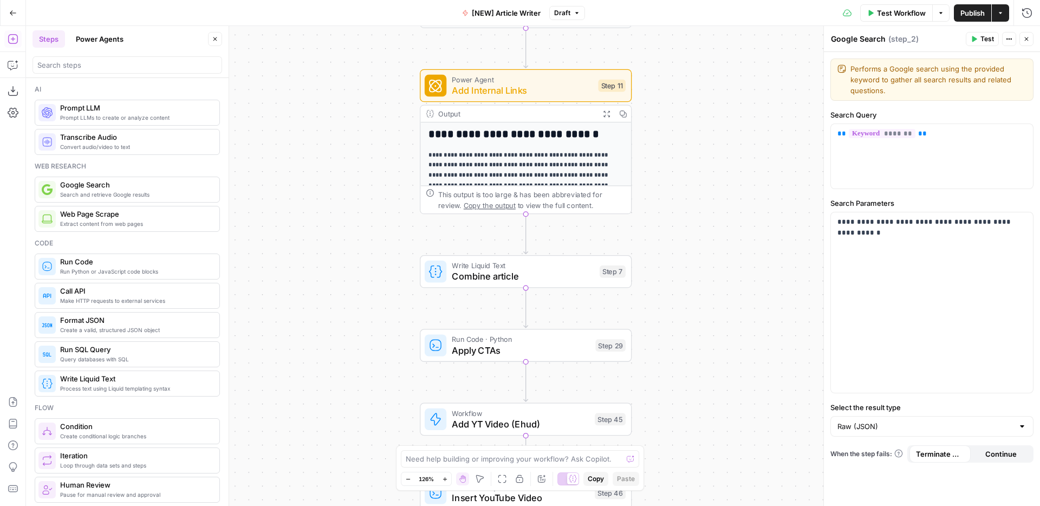
drag, startPoint x: 716, startPoint y: 312, endPoint x: 706, endPoint y: 204, distance: 108.8
click at [706, 203] on div "Workflow Set Inputs Inputs Google Search Google Search Step 2 Output Expand Out…" at bounding box center [533, 266] width 1014 height 480
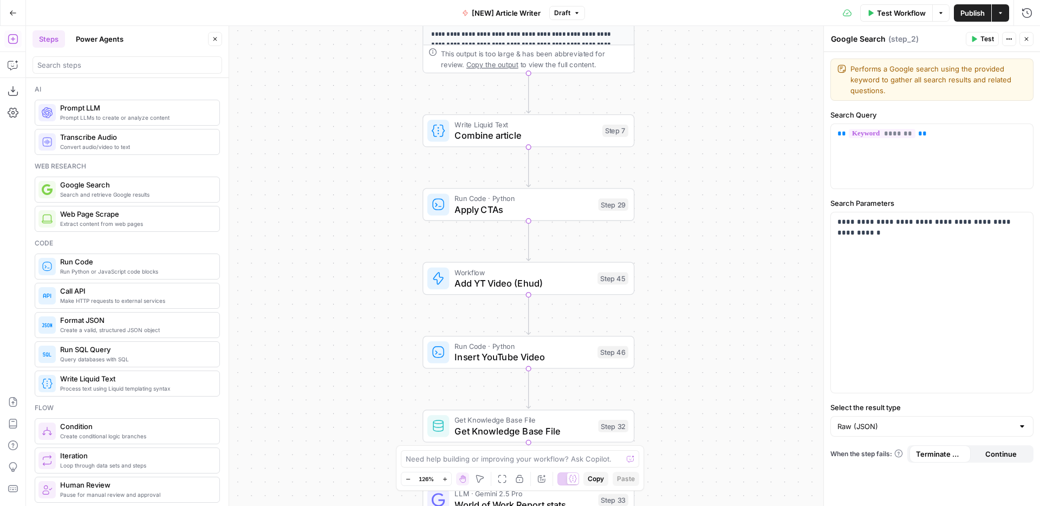
drag, startPoint x: 706, startPoint y: 204, endPoint x: 711, endPoint y: 78, distance: 125.8
click at [711, 78] on div "Workflow Set Inputs Inputs Google Search Google Search Step 2 Output Expand Out…" at bounding box center [533, 266] width 1014 height 480
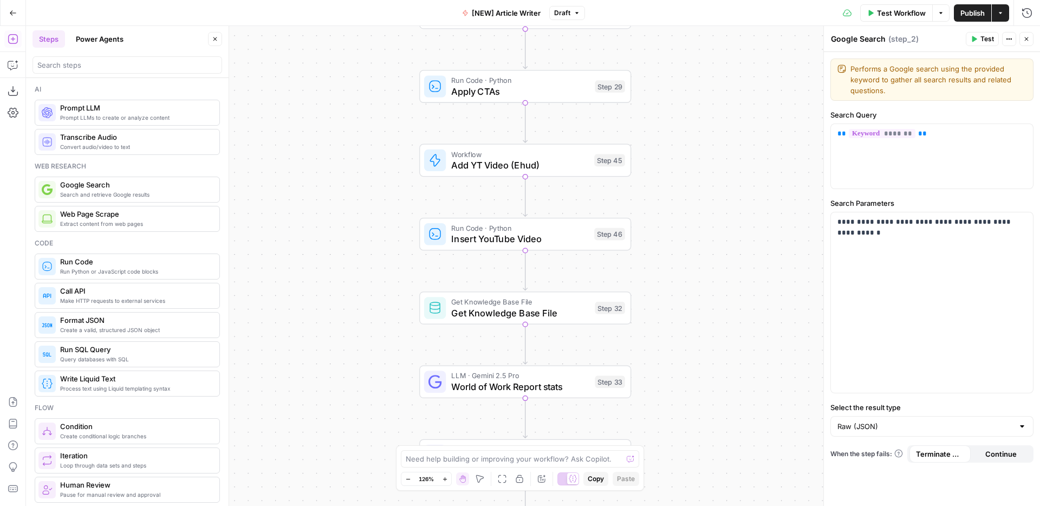
drag, startPoint x: 708, startPoint y: 305, endPoint x: 708, endPoint y: 153, distance: 151.7
click at [708, 153] on div "Workflow Set Inputs Inputs Google Search Google Search Step 2 Output Expand Out…" at bounding box center [533, 266] width 1014 height 480
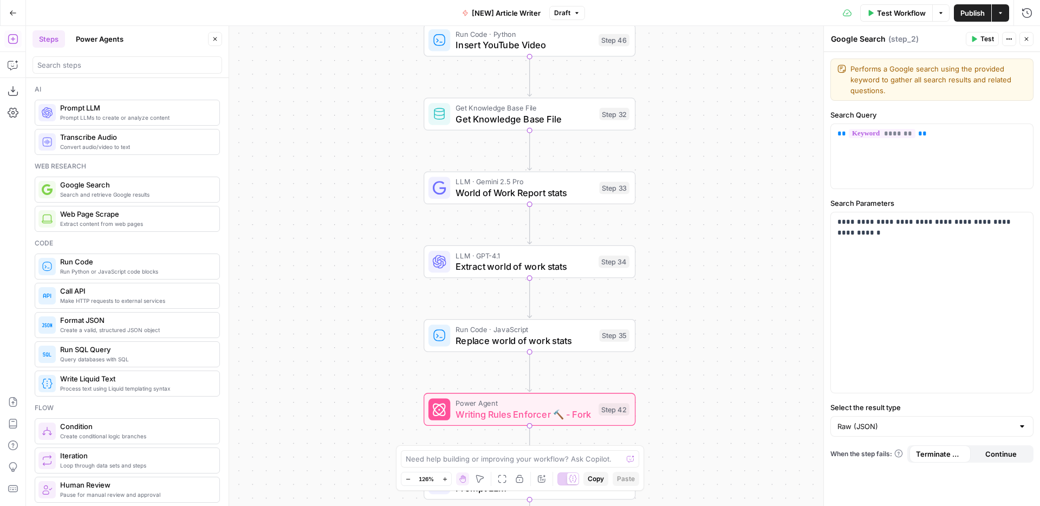
drag, startPoint x: 718, startPoint y: 316, endPoint x: 719, endPoint y: 157, distance: 159.9
click at [719, 157] on div "Workflow Set Inputs Inputs Google Search Google Search Step 2 Output Expand Out…" at bounding box center [533, 266] width 1014 height 480
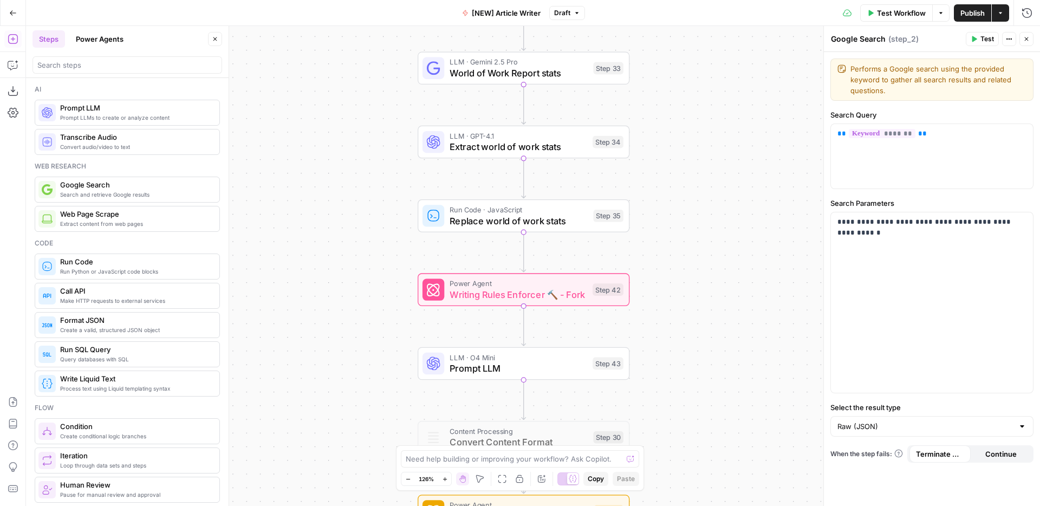
drag, startPoint x: 720, startPoint y: 311, endPoint x: 708, endPoint y: 198, distance: 113.3
click at [713, 190] on div "Workflow Set Inputs Inputs Google Search Google Search Step 2 Output Expand Out…" at bounding box center [533, 266] width 1014 height 480
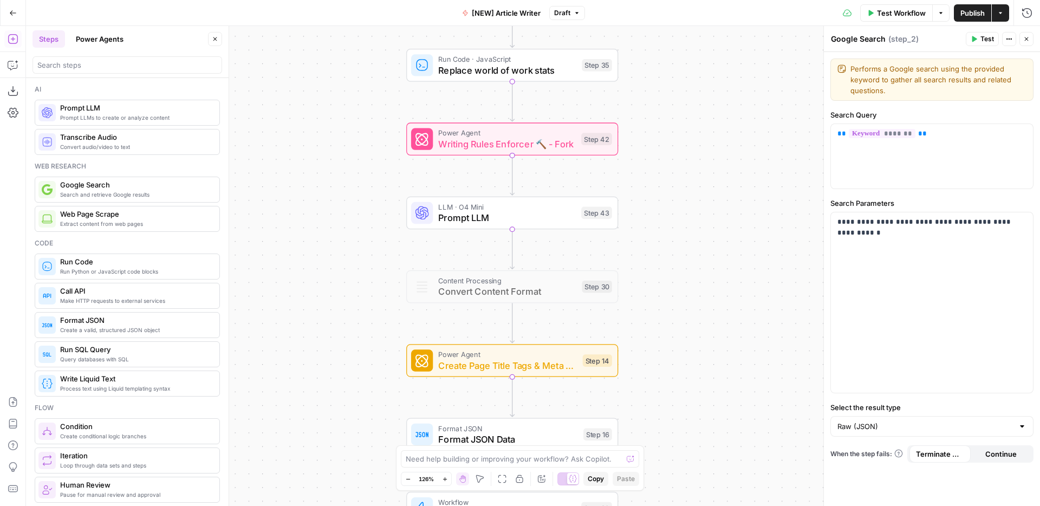
drag, startPoint x: 706, startPoint y: 339, endPoint x: 695, endPoint y: 190, distance: 149.4
click at [695, 189] on div "Workflow Set Inputs Inputs Google Search Google Search Step 2 Output Expand Out…" at bounding box center [533, 266] width 1014 height 480
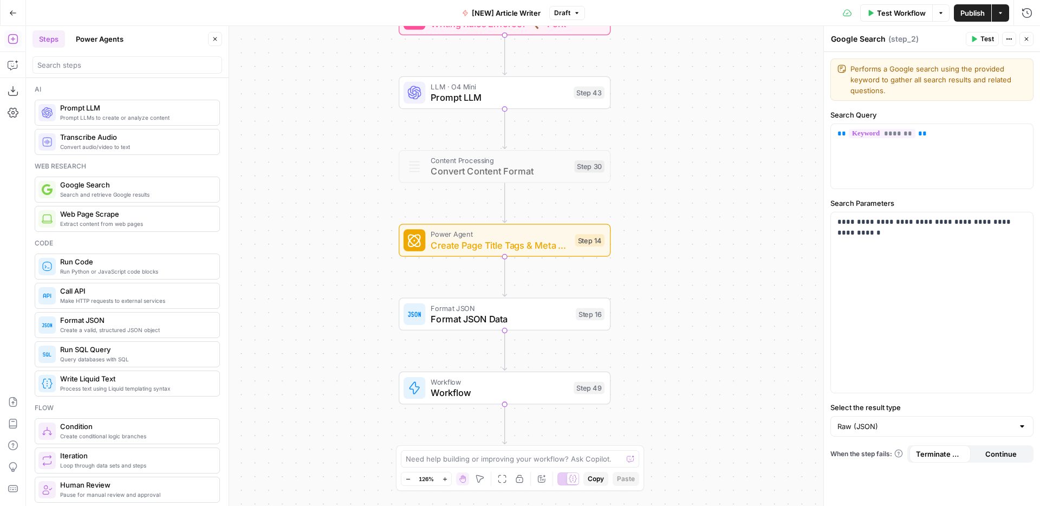
drag, startPoint x: 689, startPoint y: 333, endPoint x: 682, endPoint y: 205, distance: 127.6
click at [682, 204] on div "Workflow Set Inputs Inputs Google Search Google Search Step 2 Output Expand Out…" at bounding box center [533, 266] width 1014 height 480
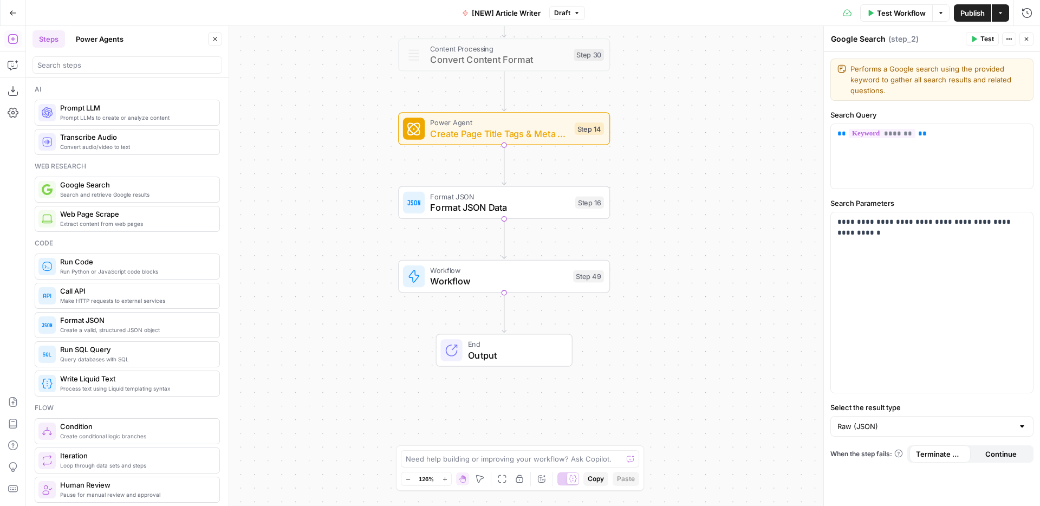
drag, startPoint x: 674, startPoint y: 337, endPoint x: 674, endPoint y: 189, distance: 147.4
click at [674, 189] on div "Workflow Set Inputs Inputs Google Search Google Search Step 2 Output Expand Out…" at bounding box center [533, 266] width 1014 height 480
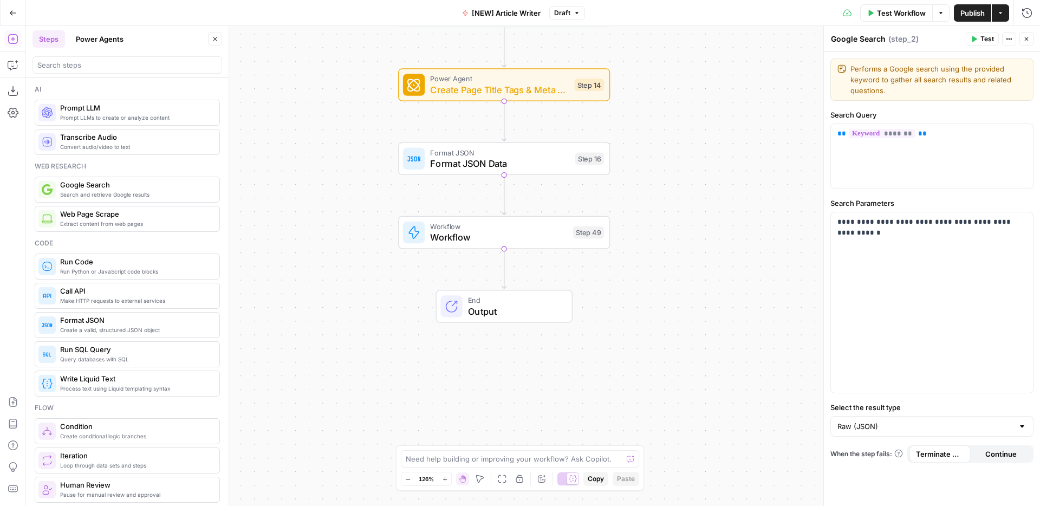
click at [538, 298] on span "End" at bounding box center [514, 300] width 93 height 11
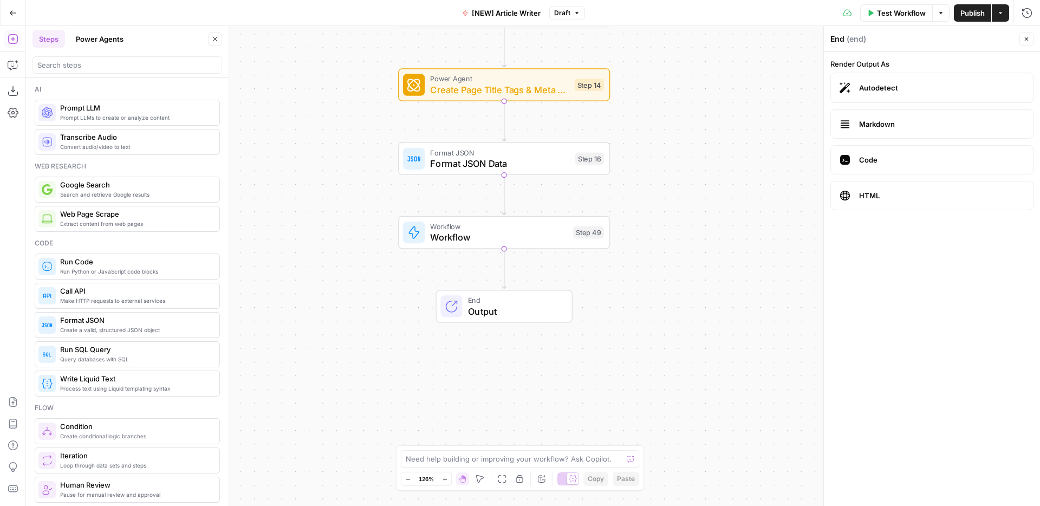
click at [887, 194] on span "HTML" at bounding box center [941, 195] width 165 height 11
click at [511, 310] on span "Output" at bounding box center [514, 312] width 93 height 14
click at [765, 201] on div "Workflow Set Inputs Inputs Google Search Google Search Step 2 Output Expand Out…" at bounding box center [533, 266] width 1014 height 480
